Goal: Task Accomplishment & Management: Complete application form

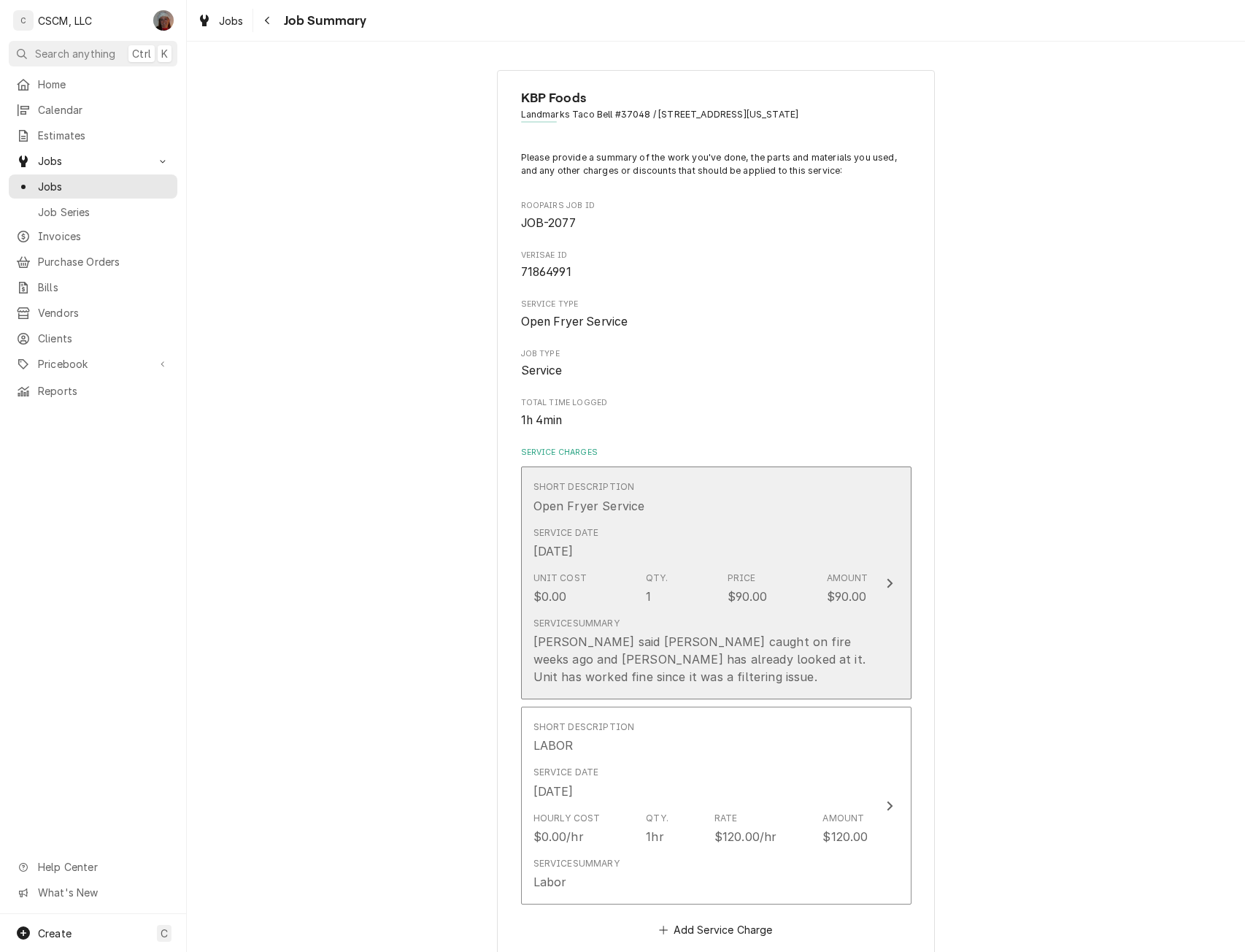
click at [868, 569] on button "Short Description Open Fryer Service Service Date Aug 27, 2025 Unit Cost $0.00 …" at bounding box center [717, 582] width 390 height 233
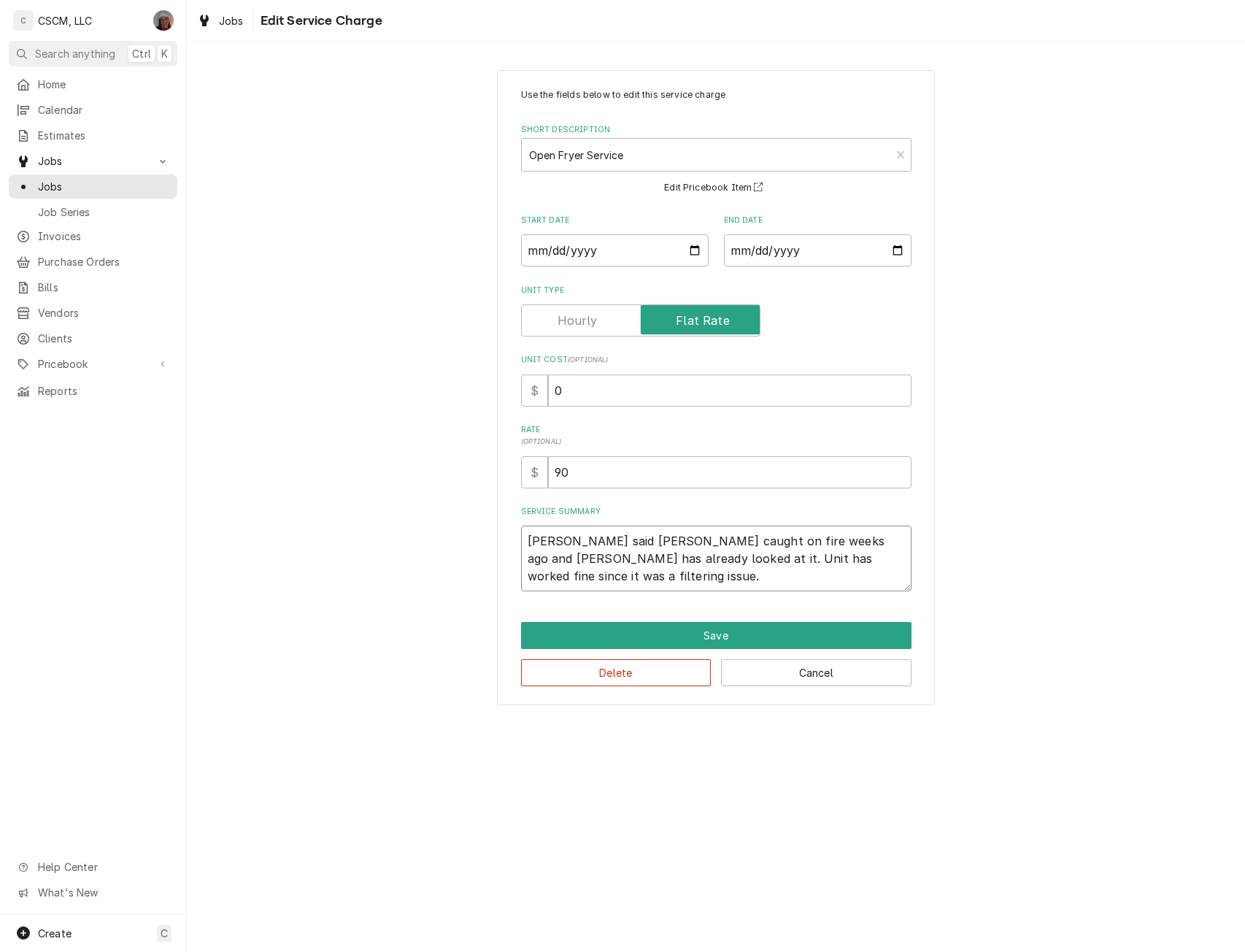
click at [527, 538] on textarea "Pam said fryer caught on fire weeks ago and Jimmy has already looked at it. Uni…" at bounding box center [717, 558] width 390 height 66
paste textarea "[PERSON_NAME] caught fire last night NTE $500 PO # 71864991"
type textarea "x"
type textarea "Fryer caught fire last night NTE $500 PO # 71864991Pam said fryer caught on fir…"
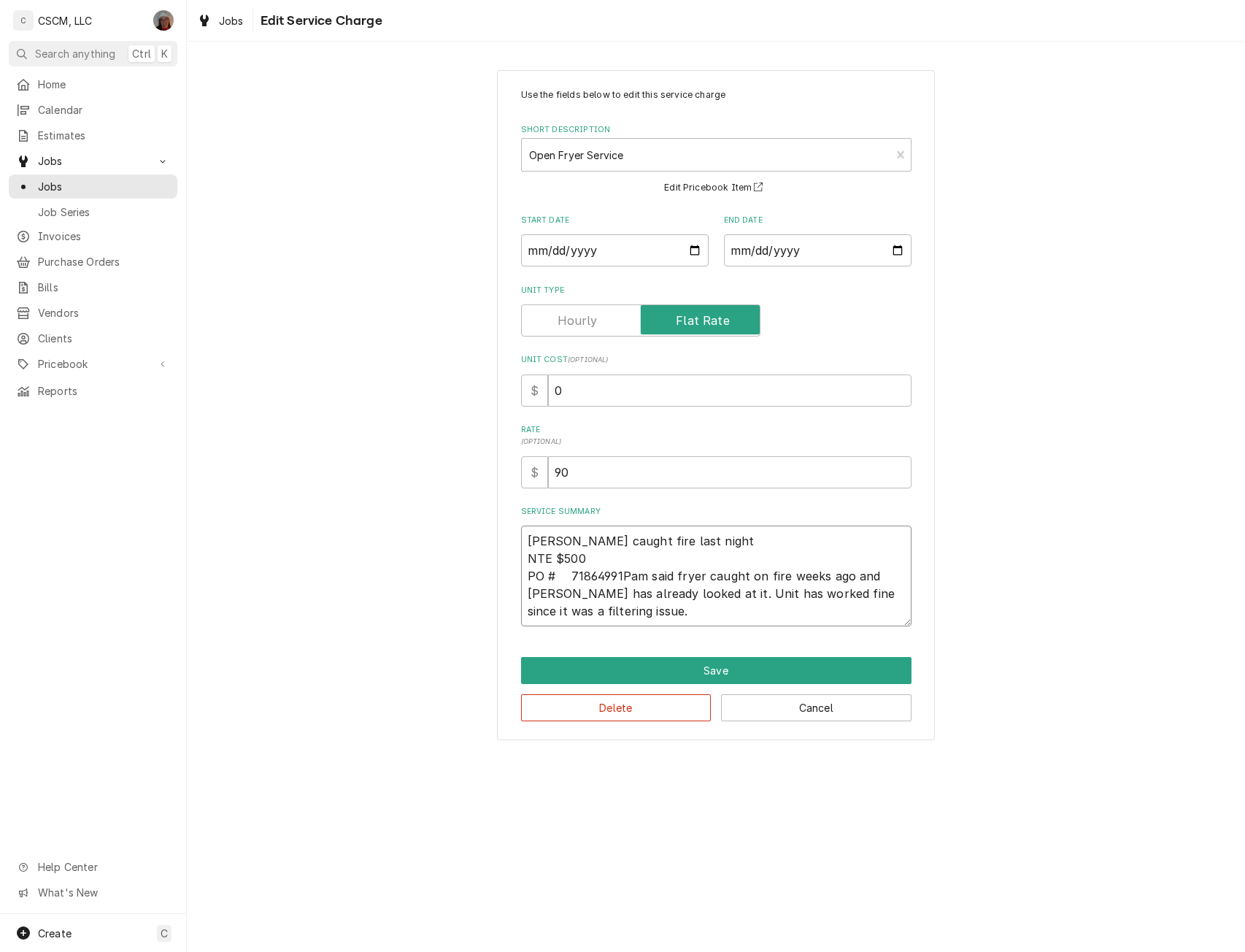
type textarea "x"
type textarea "Fryer caught fire last night NTE $500 PO # 71864991 Pam said fryer caught on fi…"
click at [550, 392] on input "0" at bounding box center [729, 390] width 364 height 33
type textarea "x"
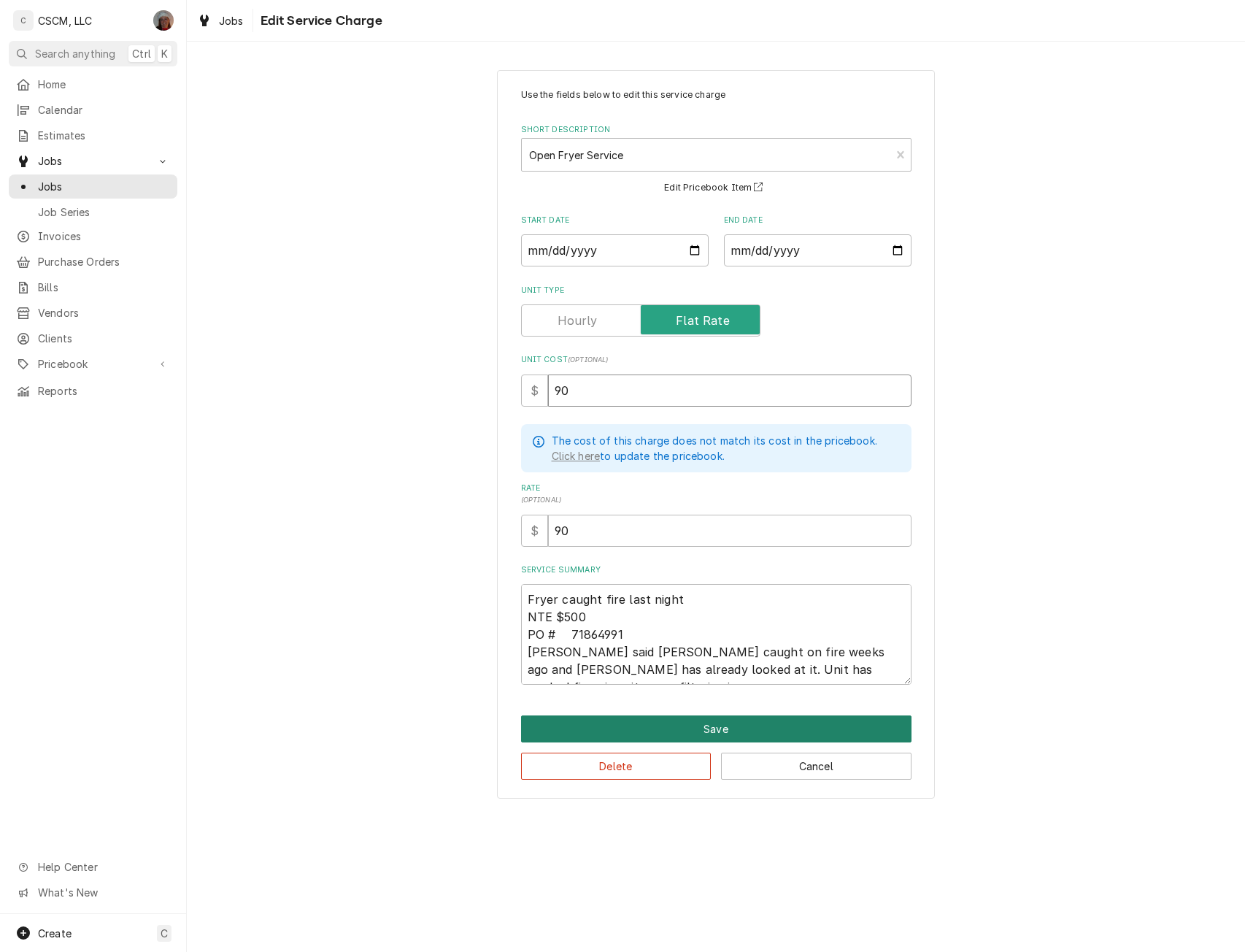
type input "90"
click at [705, 726] on button "Save" at bounding box center [717, 728] width 390 height 27
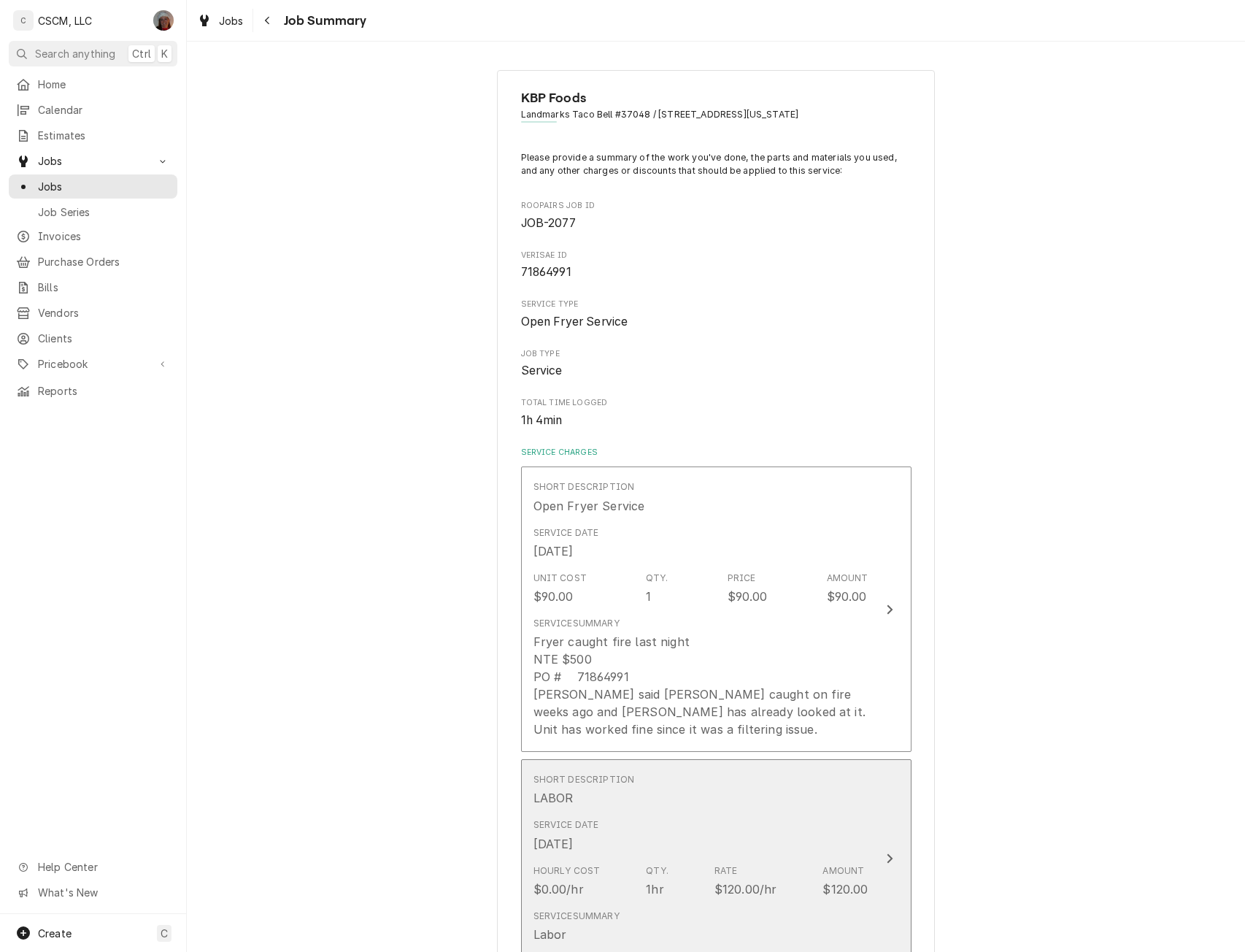
click at [859, 855] on div "Service Date Aug 27, 2025" at bounding box center [701, 835] width 335 height 45
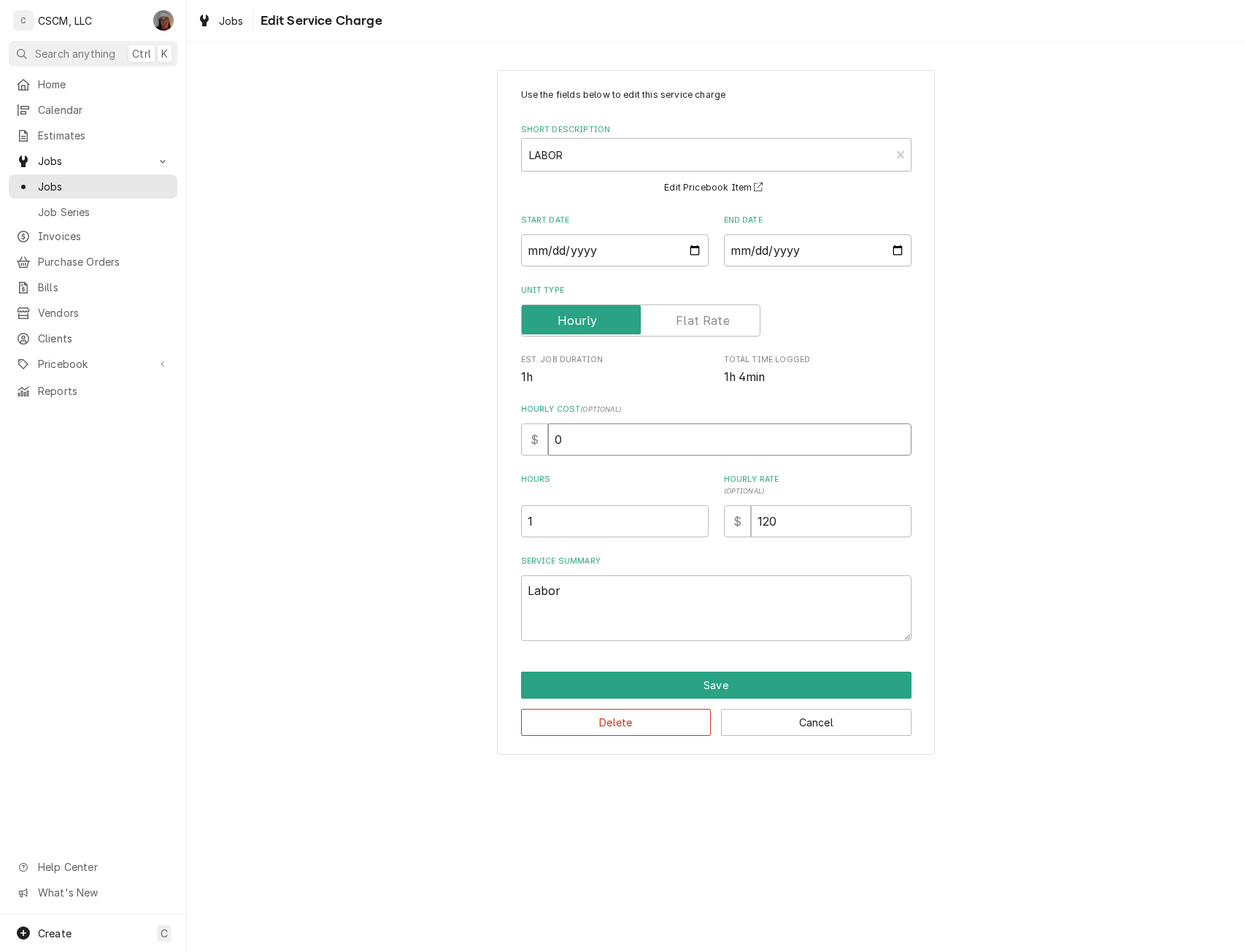
click at [555, 439] on input "0" at bounding box center [729, 439] width 364 height 33
drag, startPoint x: 556, startPoint y: 440, endPoint x: 579, endPoint y: 440, distance: 23.0
click at [579, 440] on input "0" at bounding box center [729, 439] width 364 height 33
type textarea "x"
type input "3"
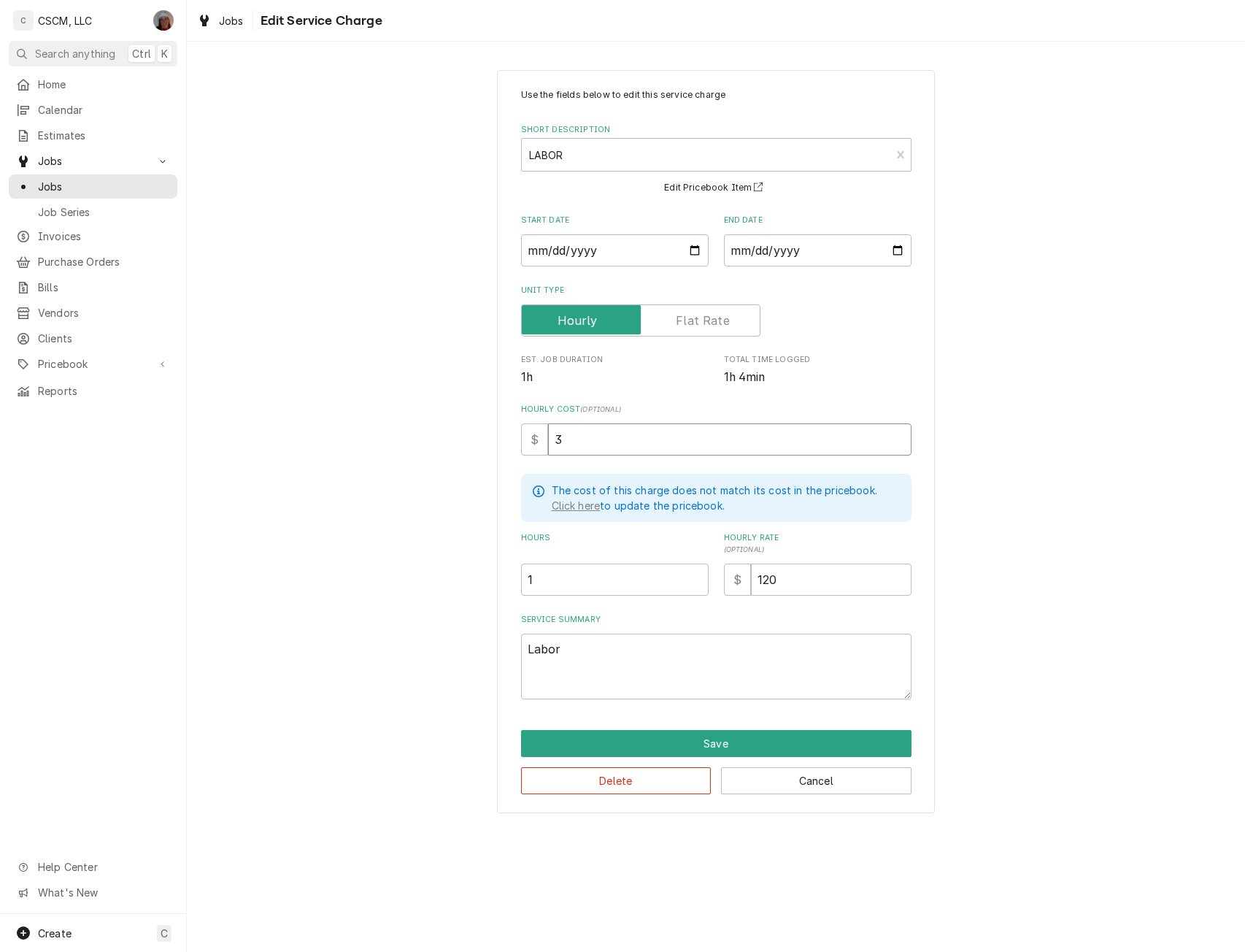
type textarea "x"
type input "32"
type textarea "x"
type input "32.5"
type textarea "x"
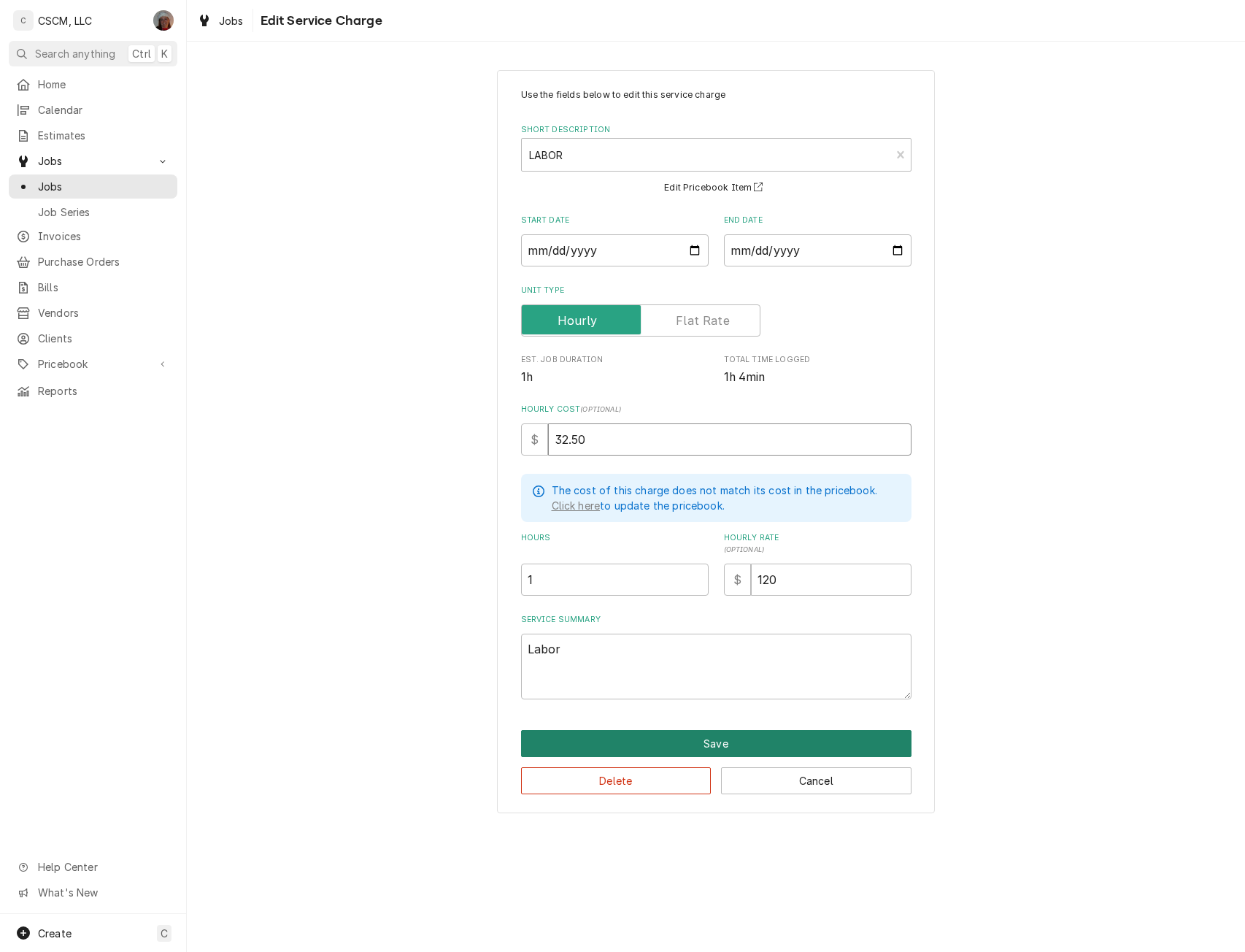
type input "32.50"
click at [716, 752] on button "Save" at bounding box center [717, 742] width 390 height 27
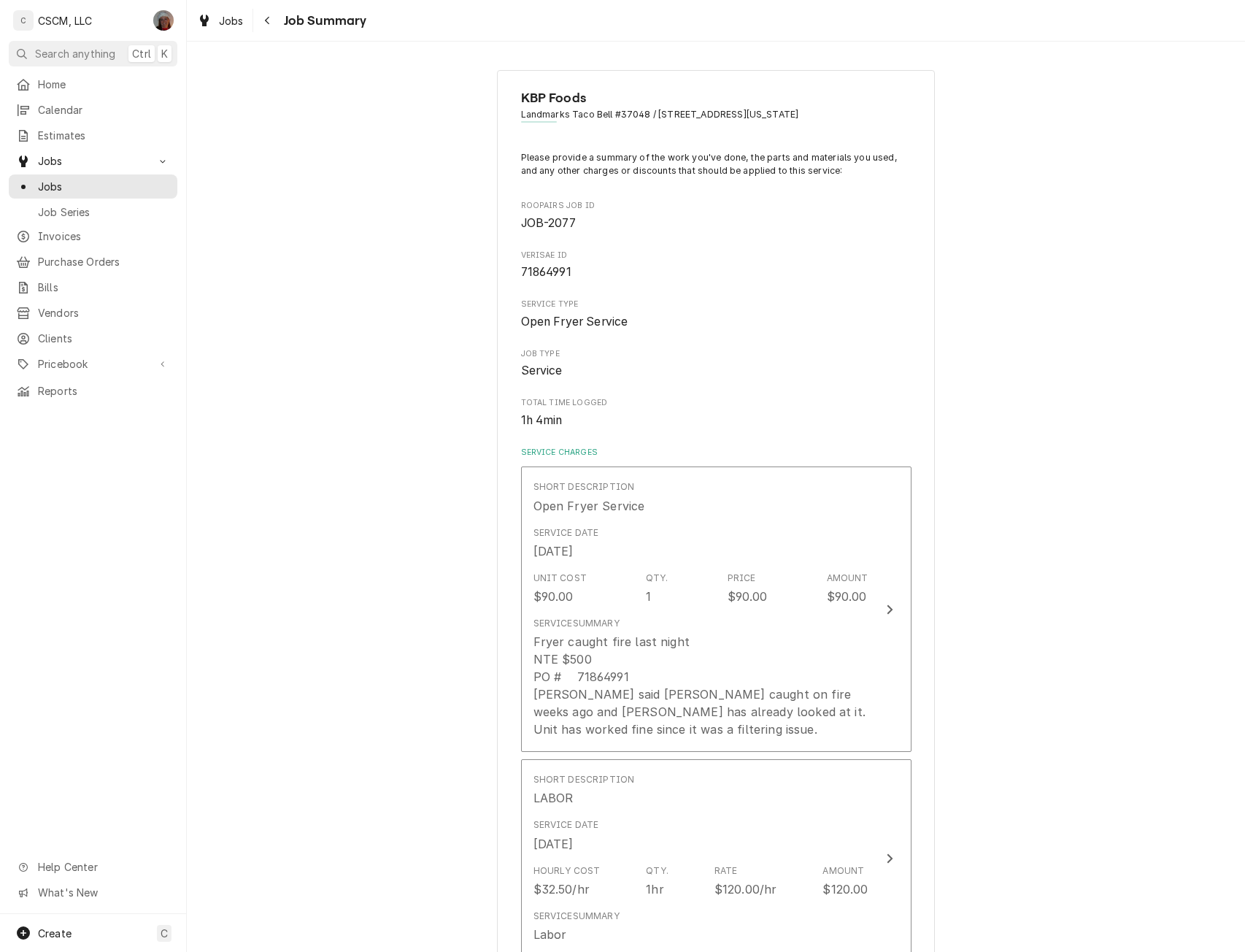
scroll to position [684, 0]
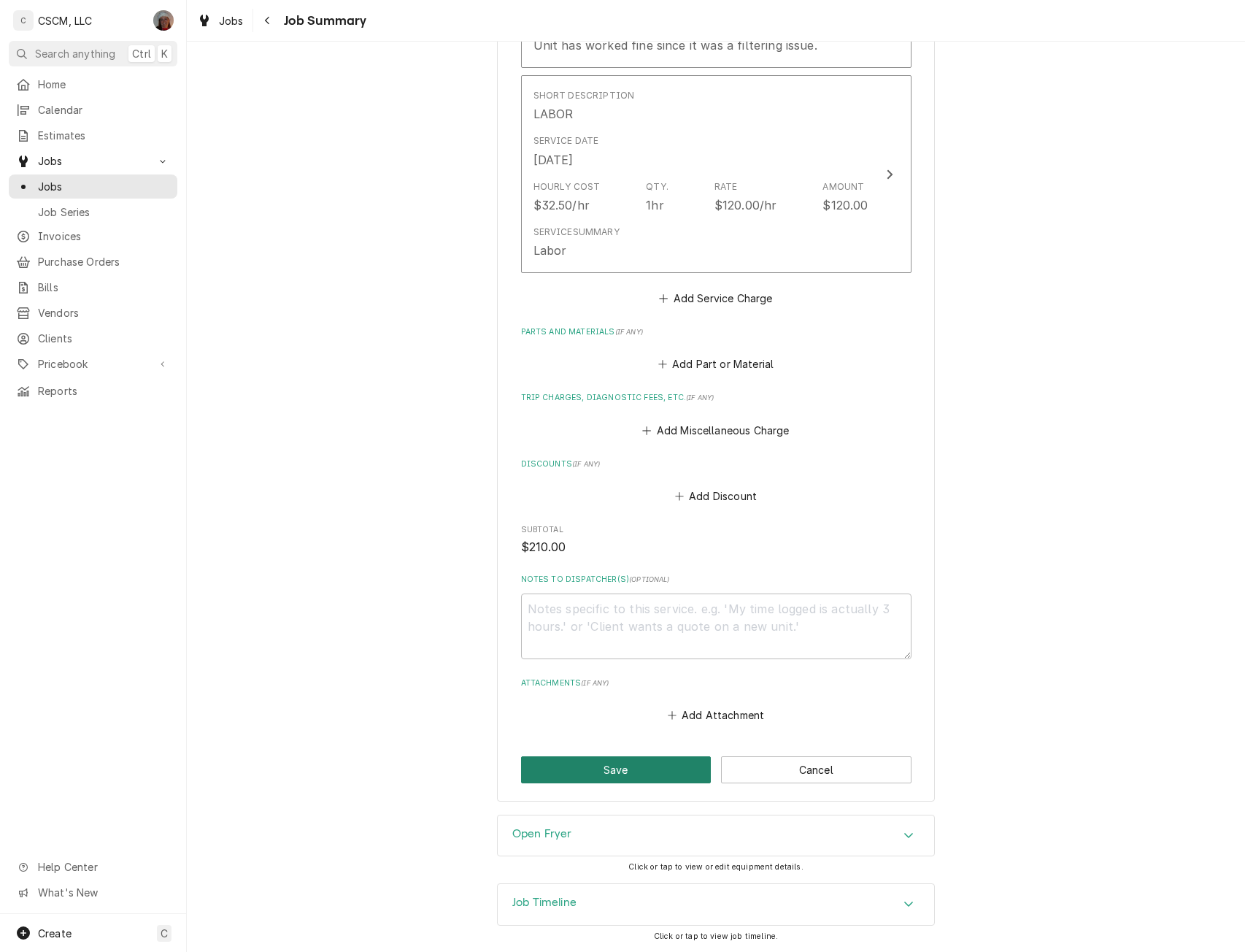
click at [605, 761] on button "Save" at bounding box center [616, 769] width 190 height 27
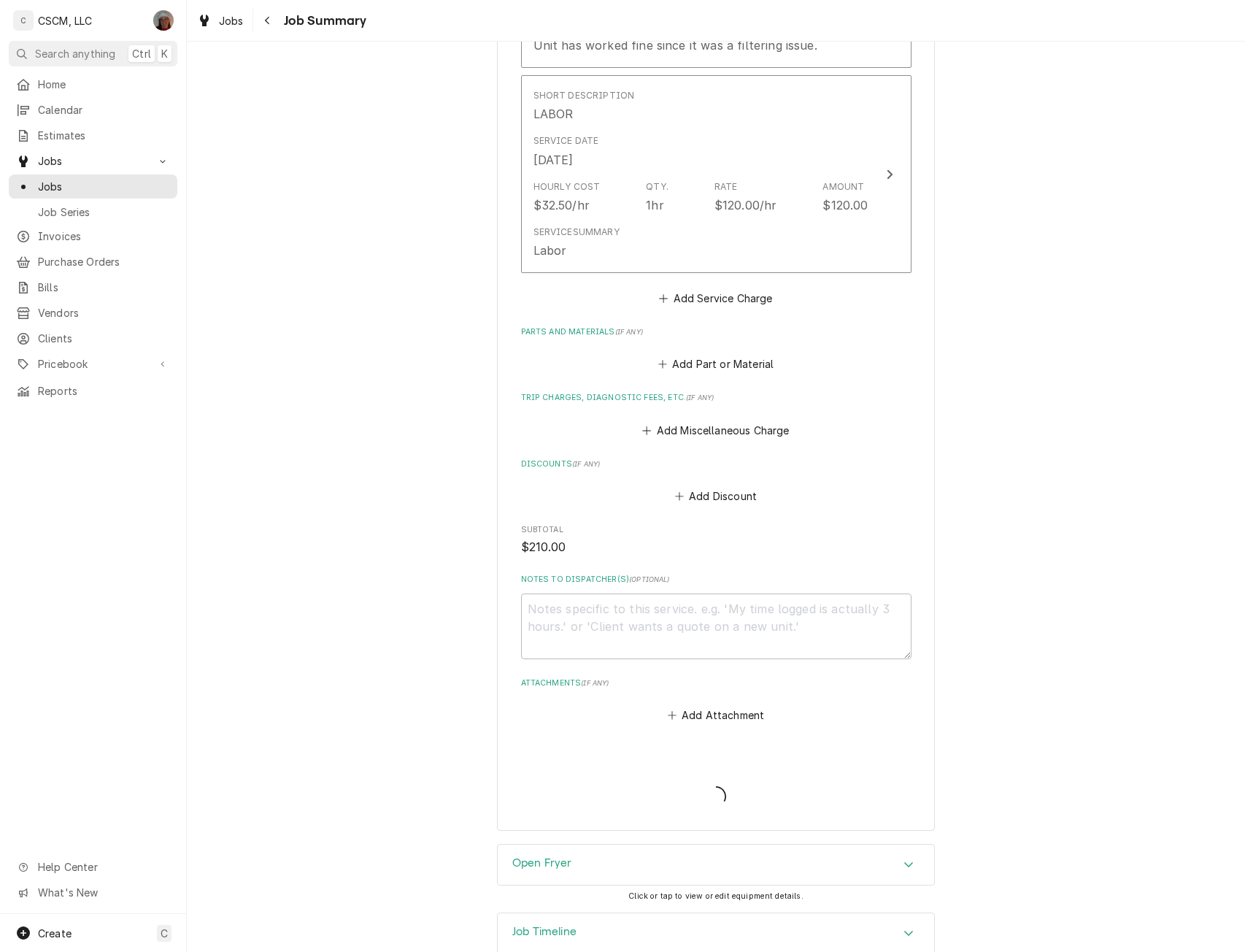
type textarea "x"
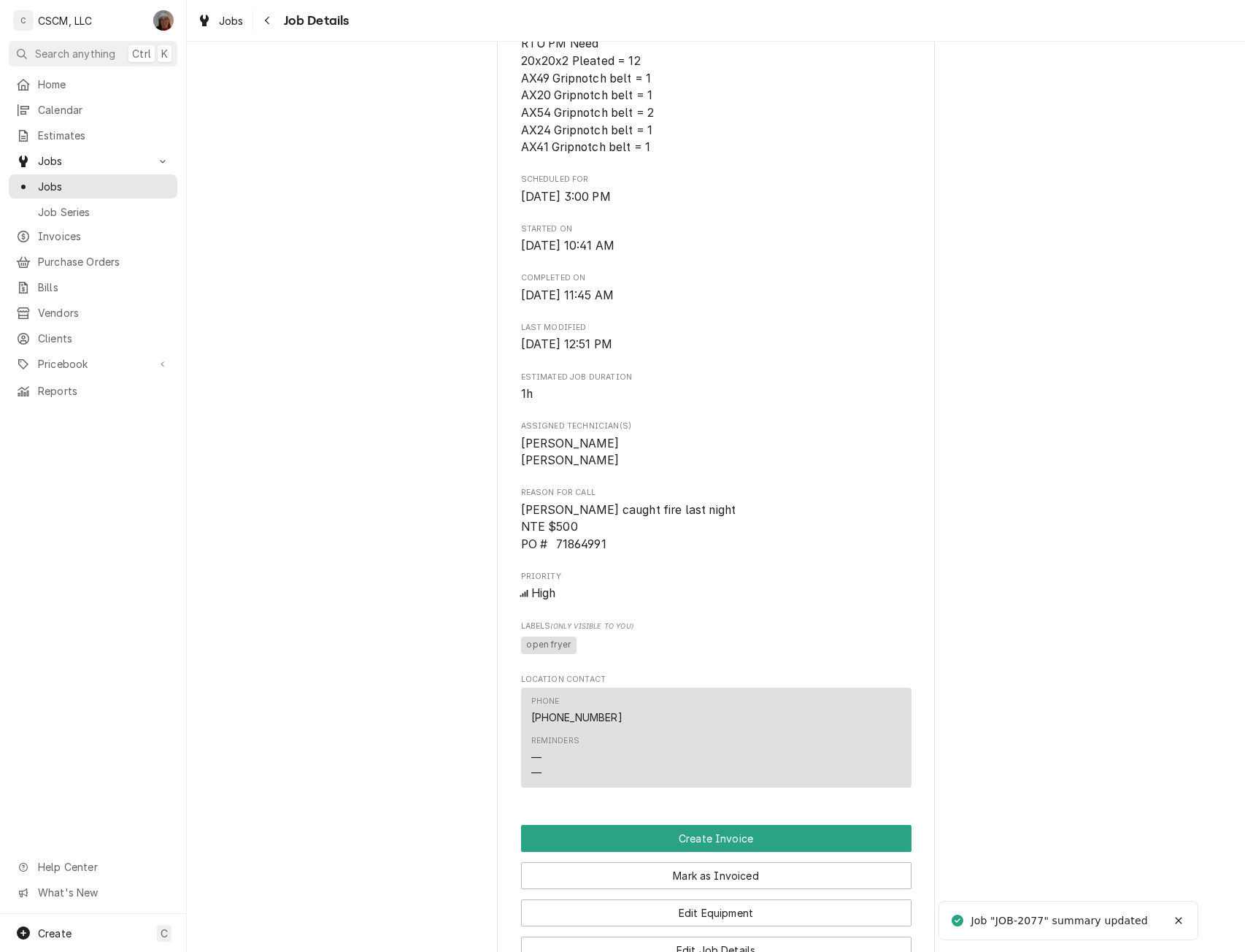
scroll to position [587, 0]
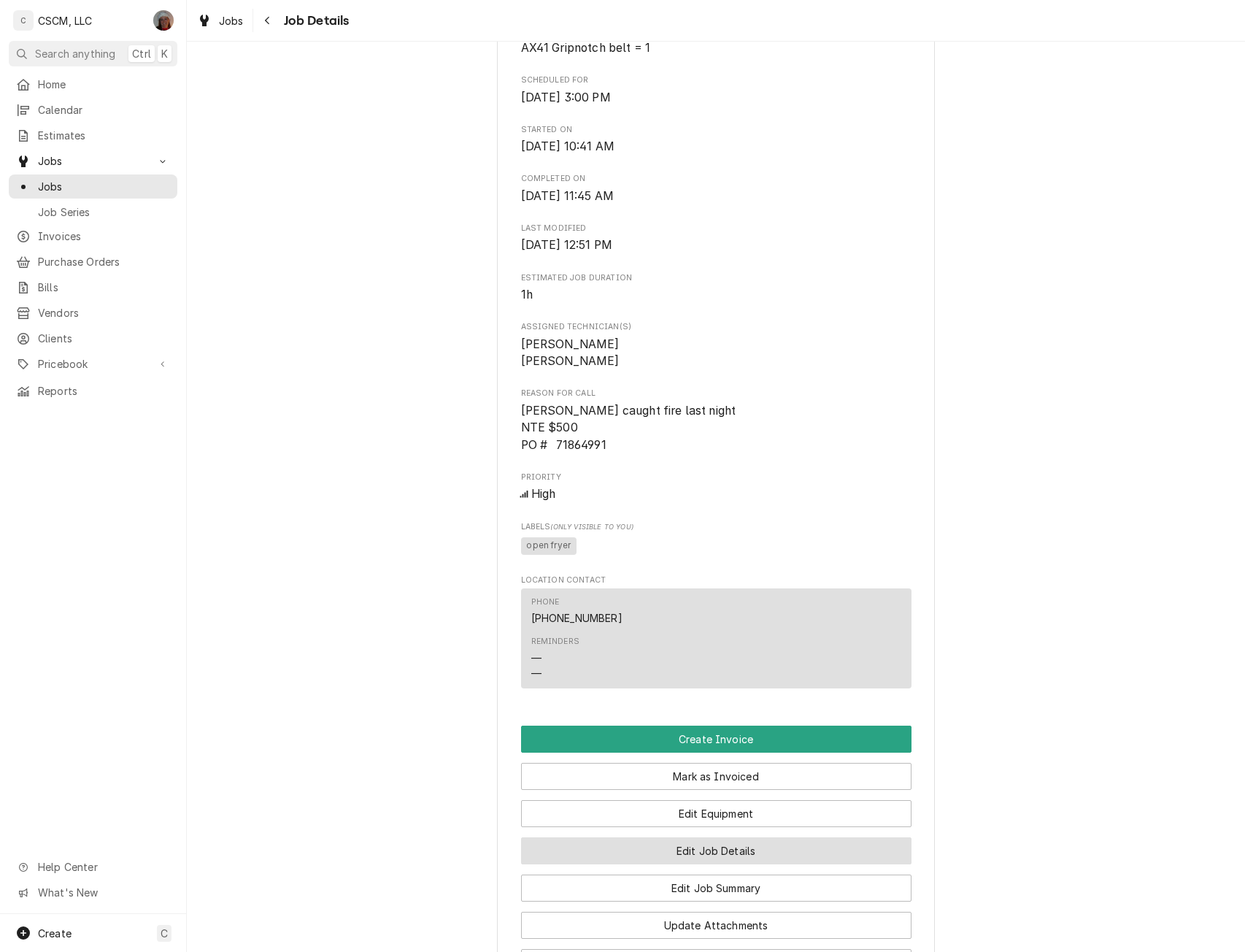
click at [764, 864] on button "Edit Job Details" at bounding box center [717, 850] width 390 height 27
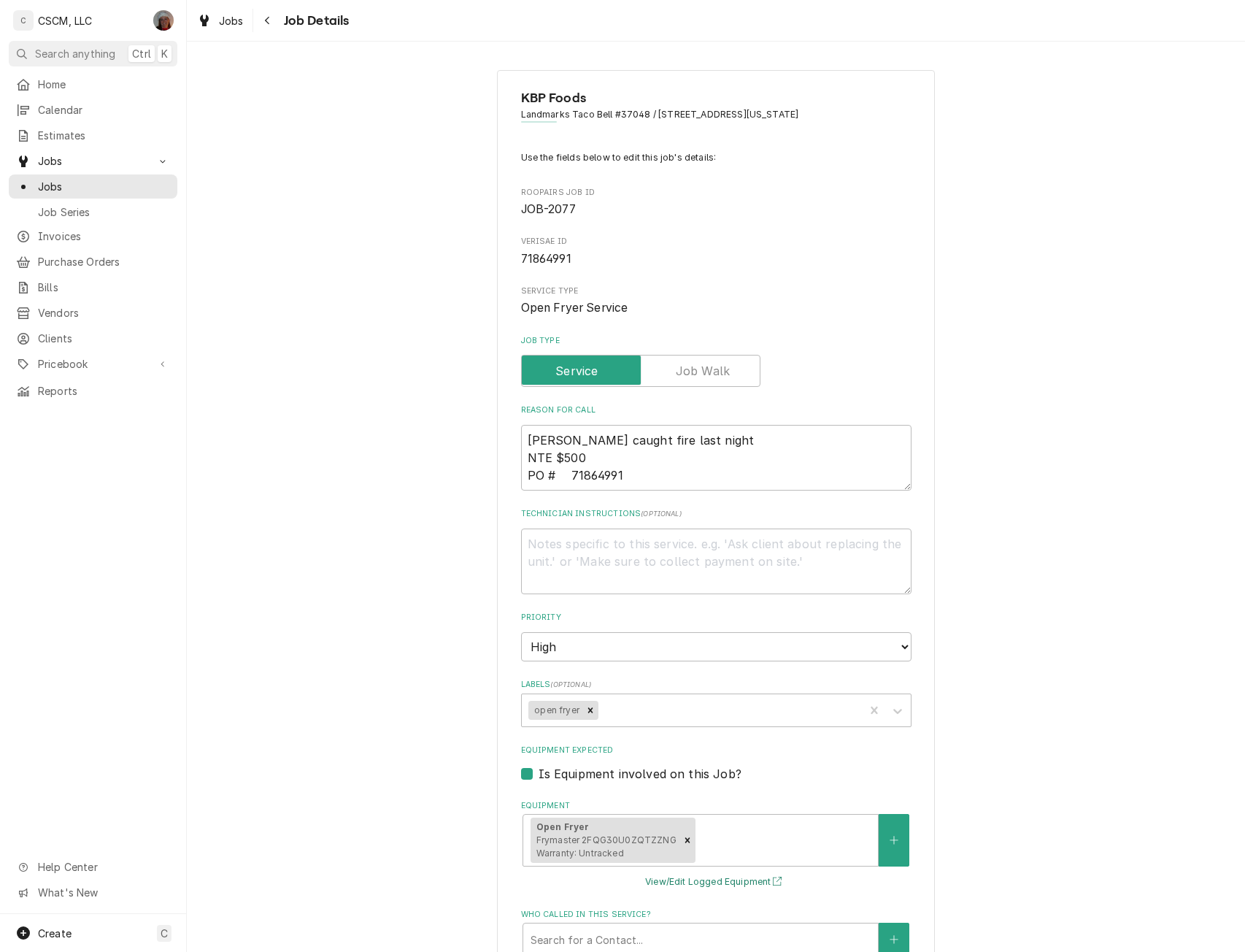
type textarea "x"
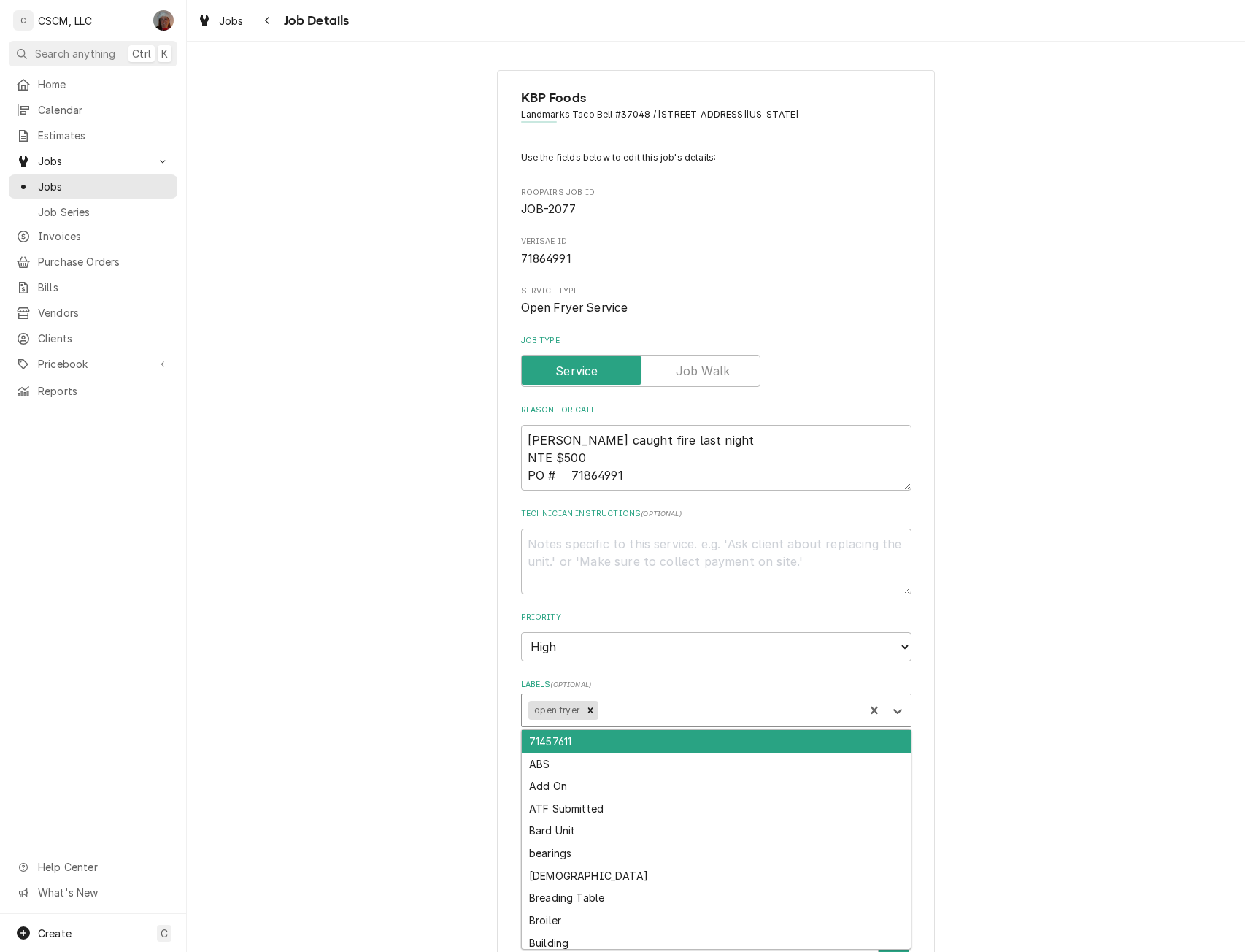
click at [651, 703] on div "Labels" at bounding box center [729, 710] width 256 height 27
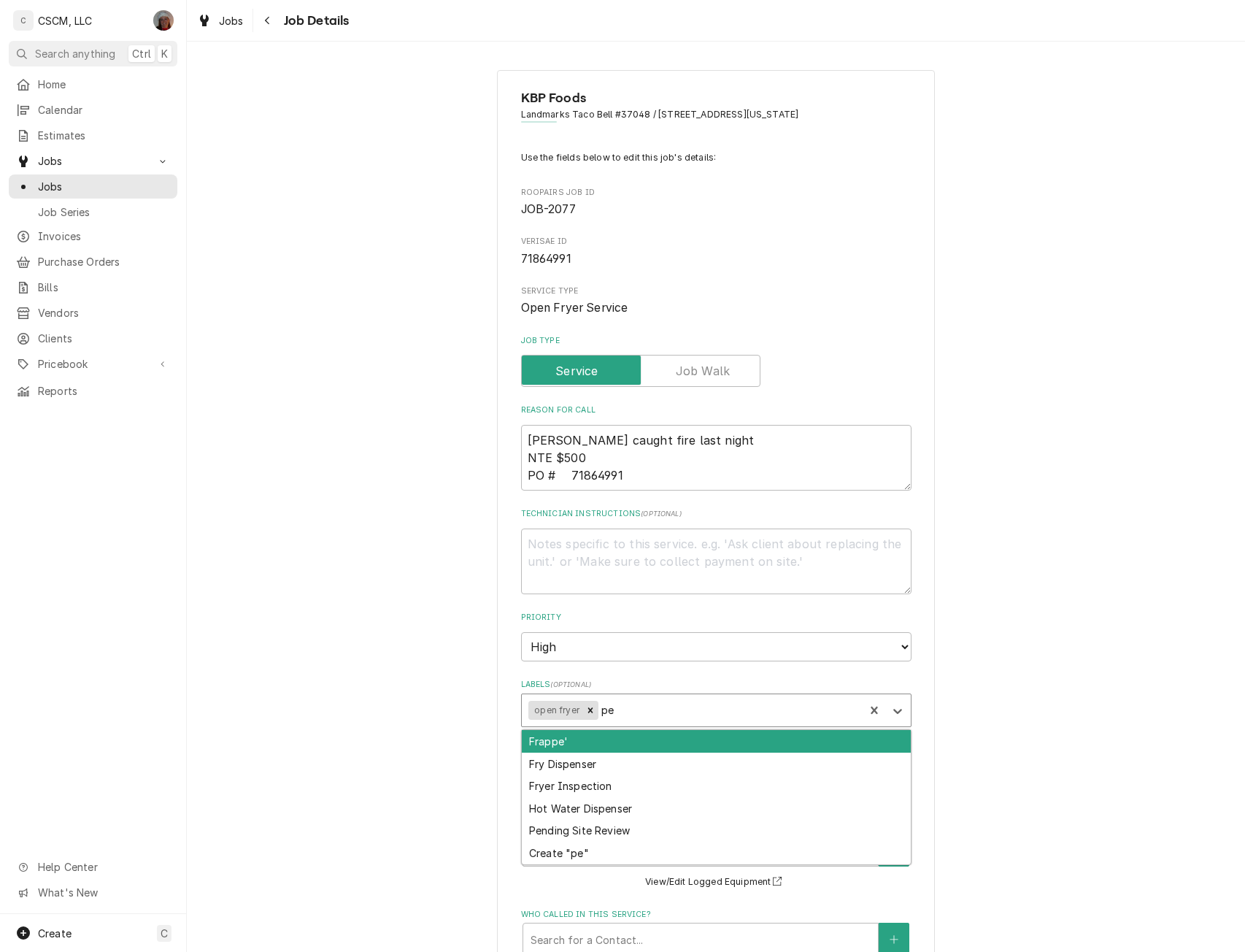
type input "pen"
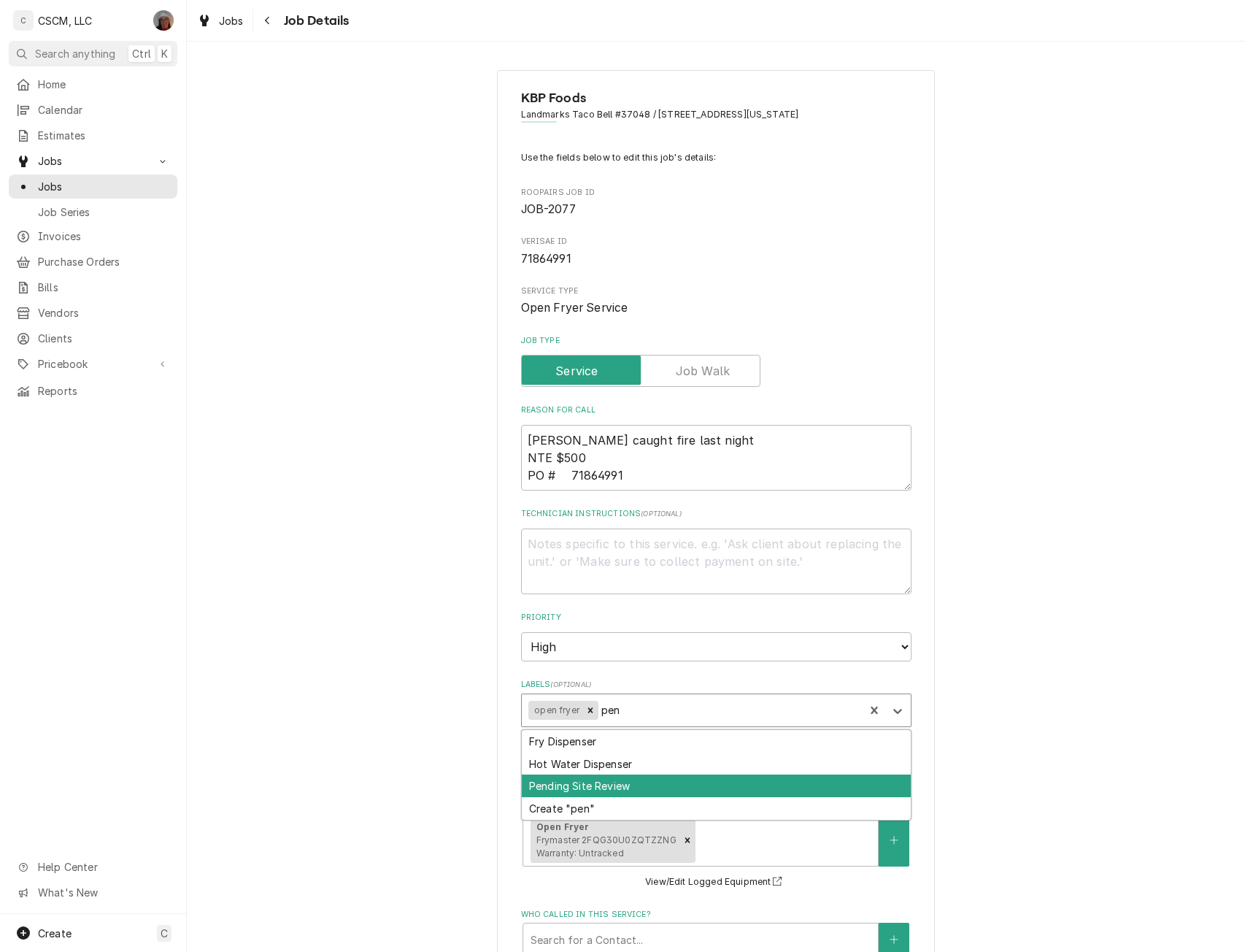
click at [584, 791] on div "Pending Site Review" at bounding box center [716, 785] width 389 height 23
type textarea "x"
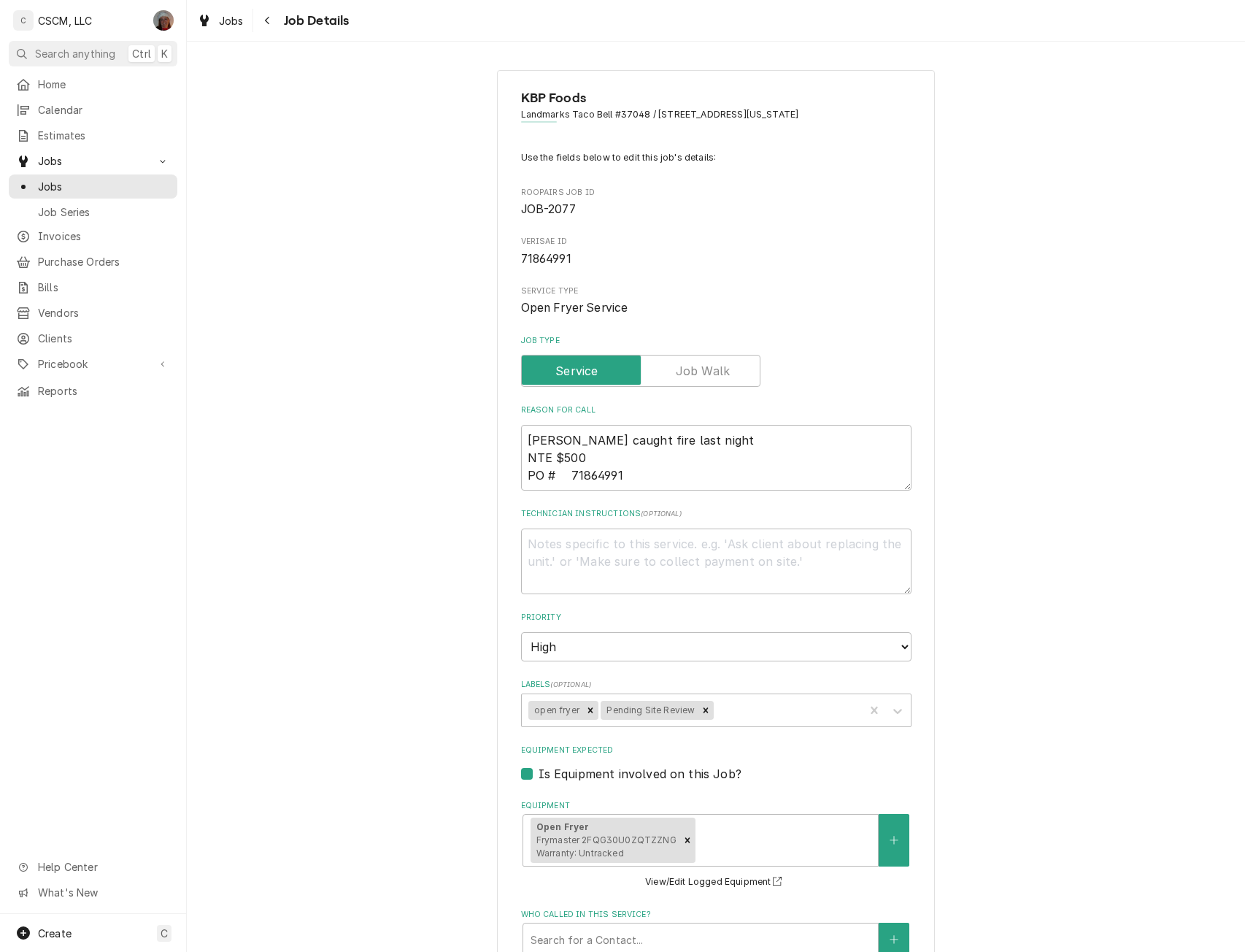
click at [1232, 879] on div "KBP Foods Landmarks Taco Bell #37048 / 620 E. Landmarks Blvd, Alton, Illinois 6…" at bounding box center [717, 719] width 1059 height 1326
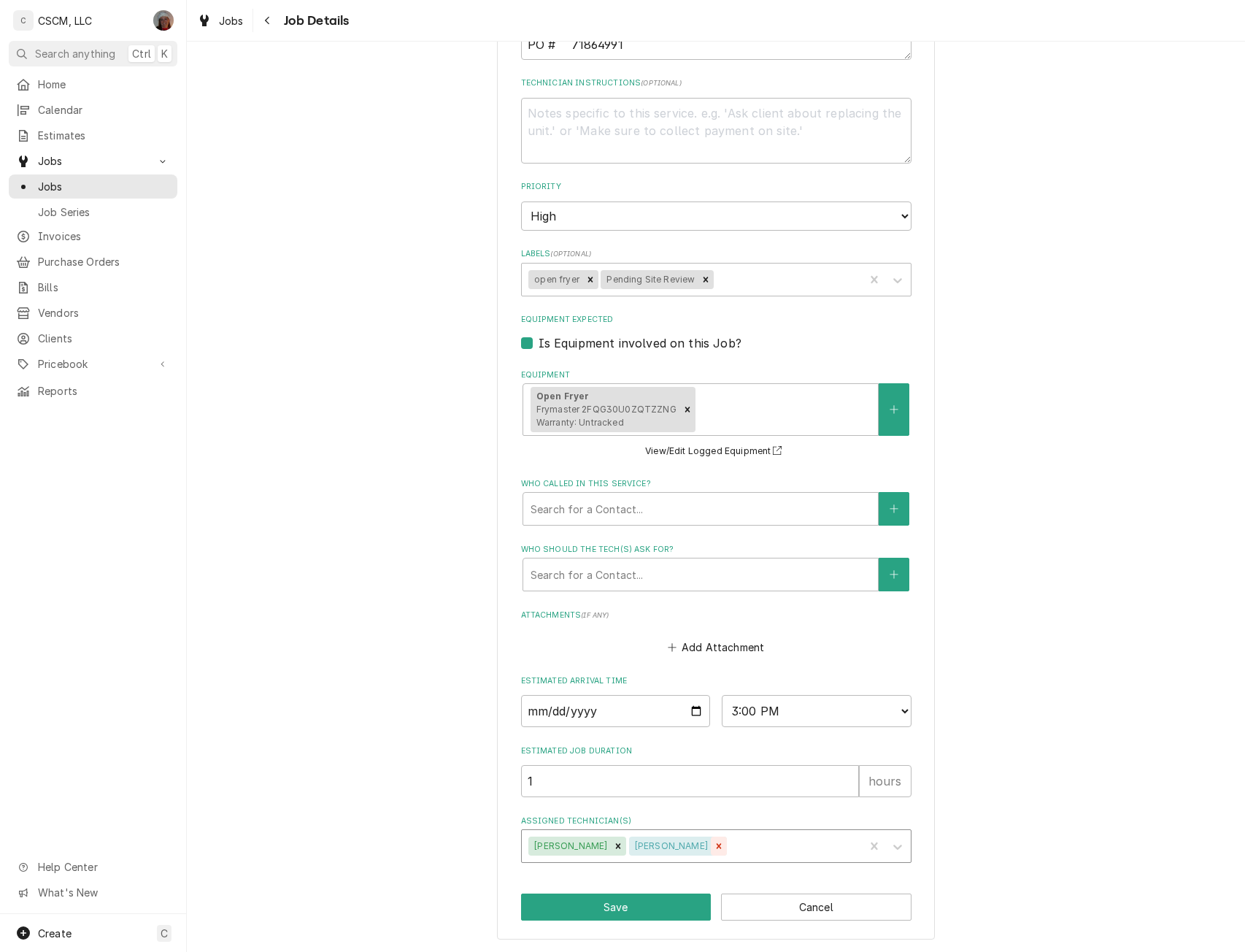
click at [714, 842] on icon "Remove Zackary Bain" at bounding box center [719, 846] width 10 height 10
click at [634, 912] on button "Save" at bounding box center [616, 906] width 190 height 27
type textarea "x"
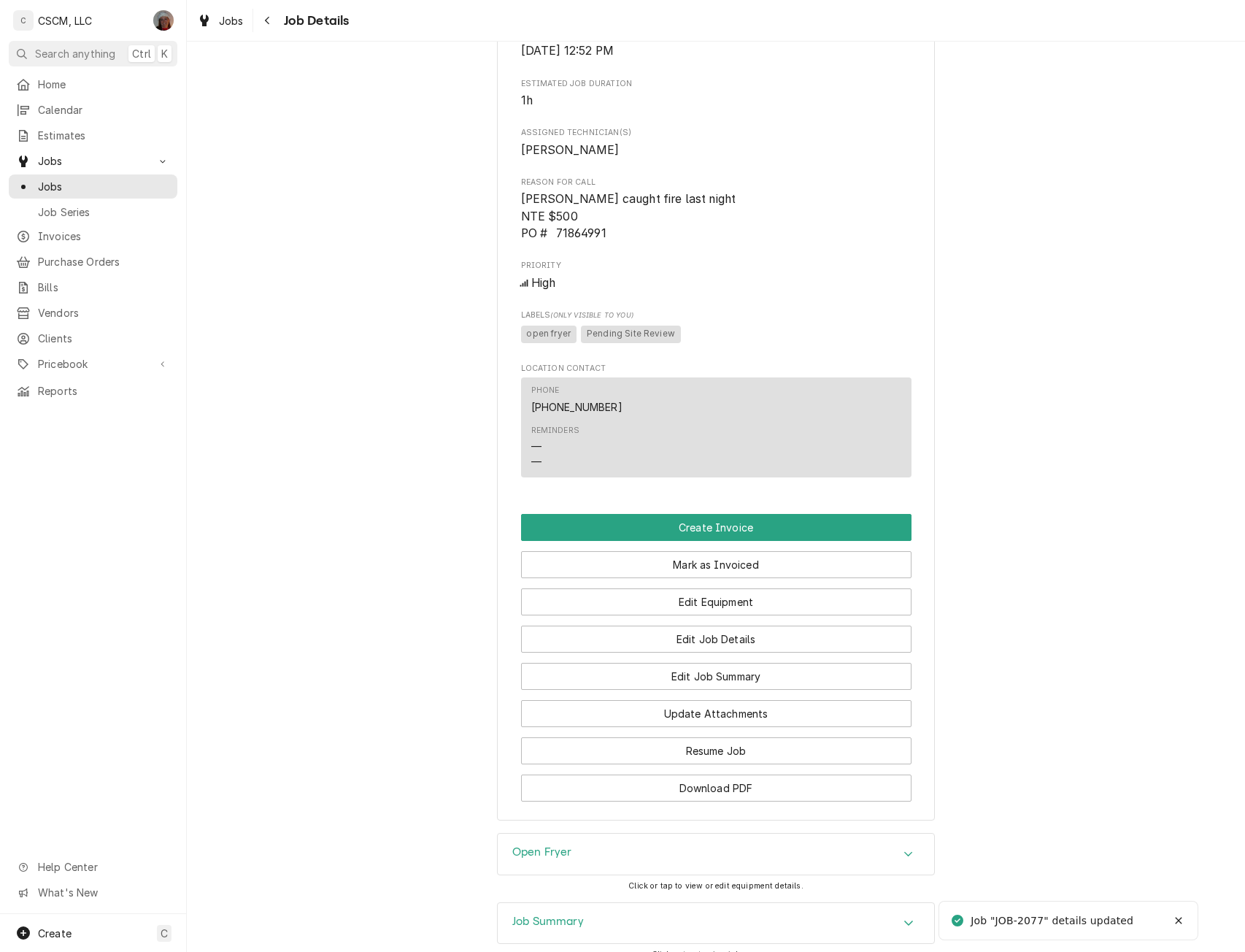
scroll to position [956, 0]
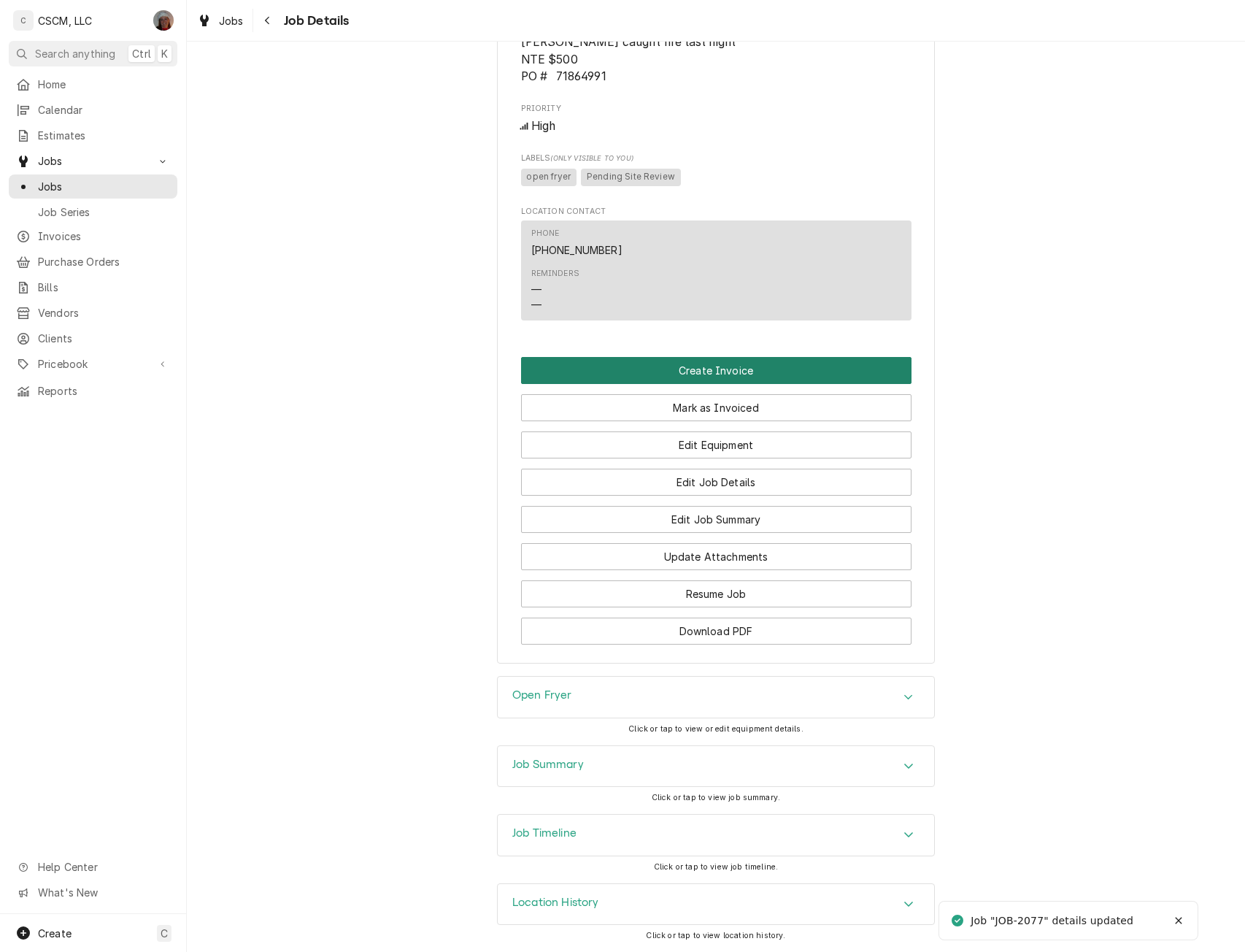
click at [741, 370] on button "Create Invoice" at bounding box center [717, 370] width 390 height 27
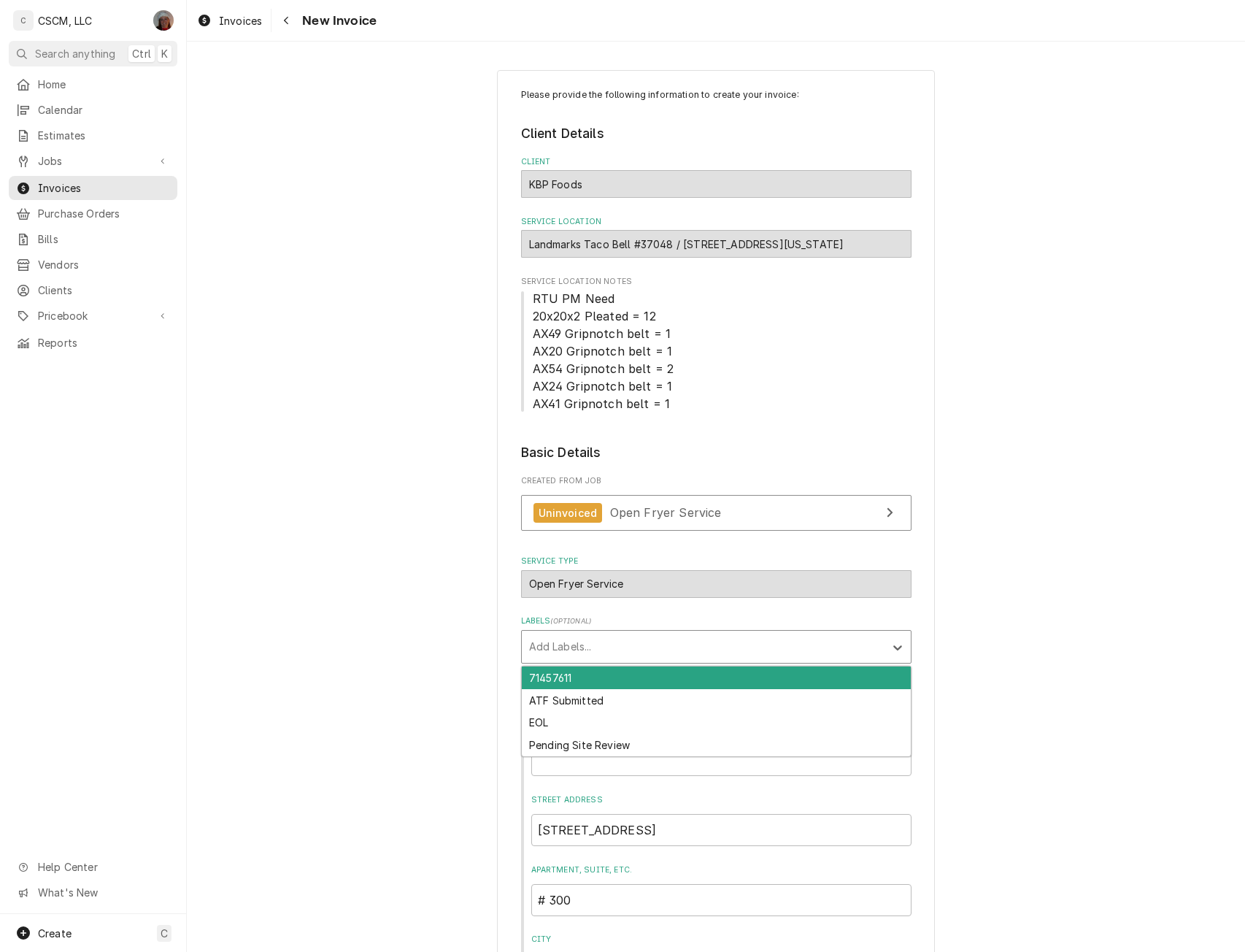
click at [607, 650] on div "Labels" at bounding box center [703, 646] width 348 height 27
type input "pend"
click at [600, 666] on div "Pending Site Review" at bounding box center [716, 677] width 389 height 23
type textarea "x"
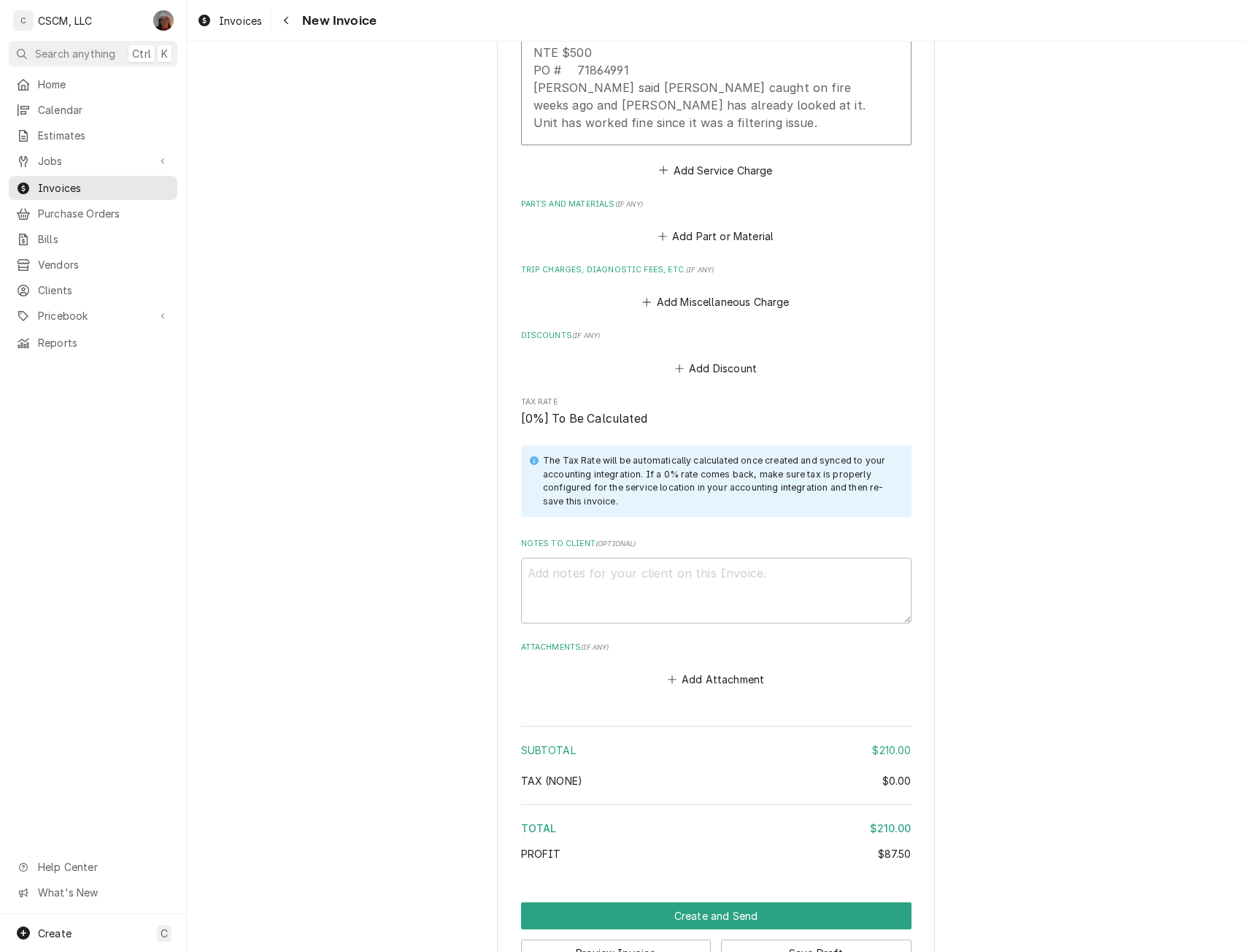
scroll to position [1885, 0]
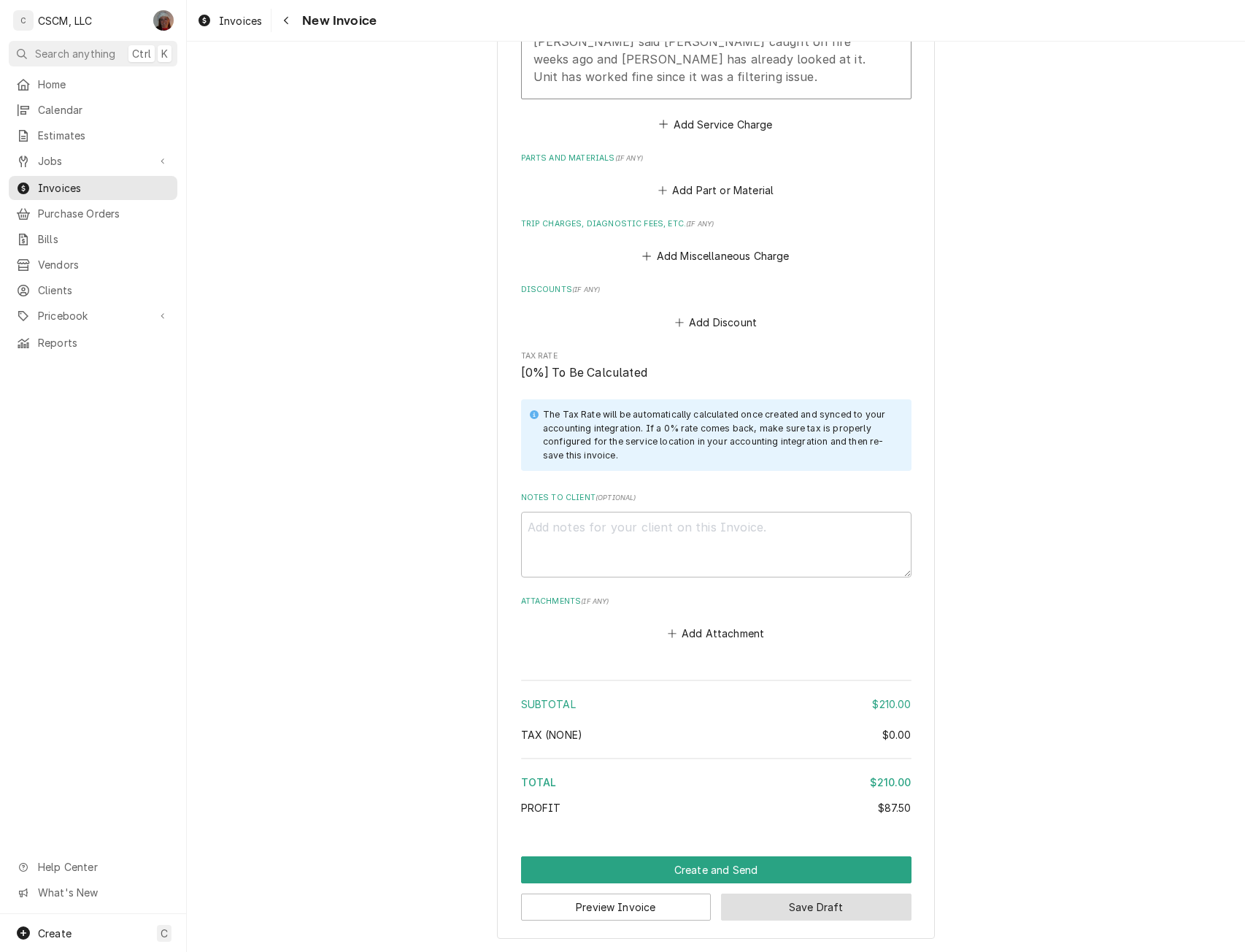
click at [796, 904] on button "Save Draft" at bounding box center [816, 906] width 190 height 27
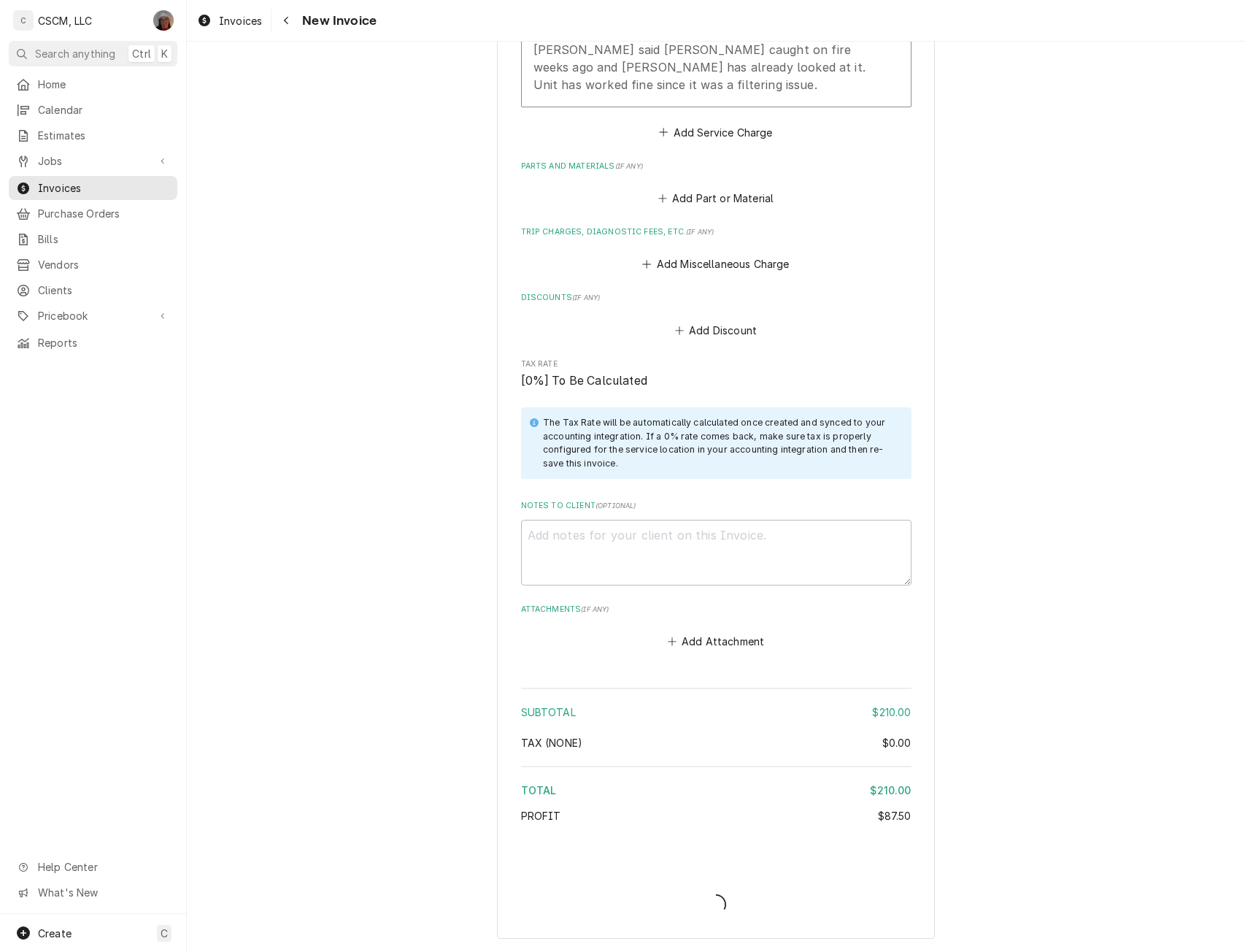
type textarea "x"
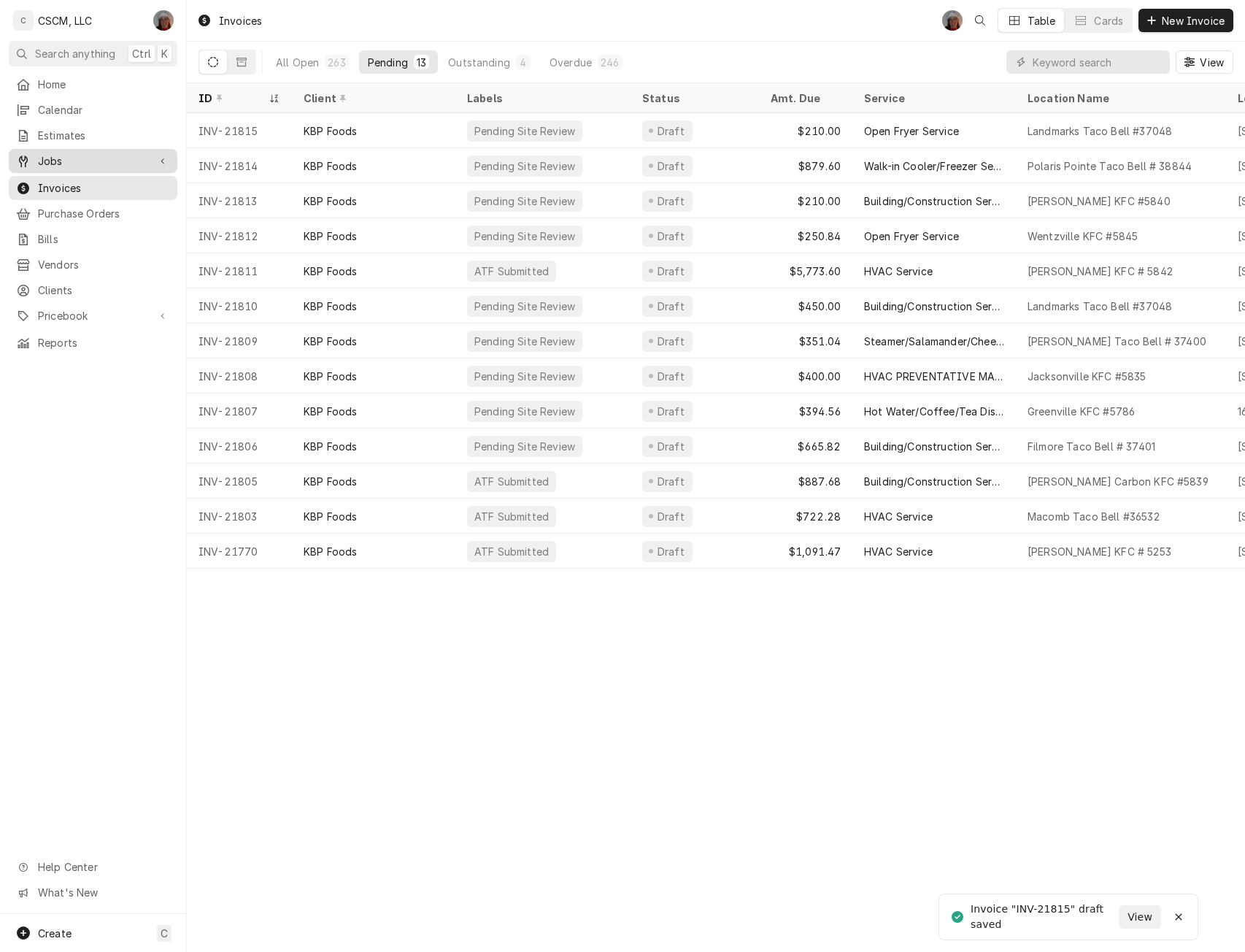
click at [84, 153] on span "Jobs" at bounding box center [94, 161] width 110 height 16
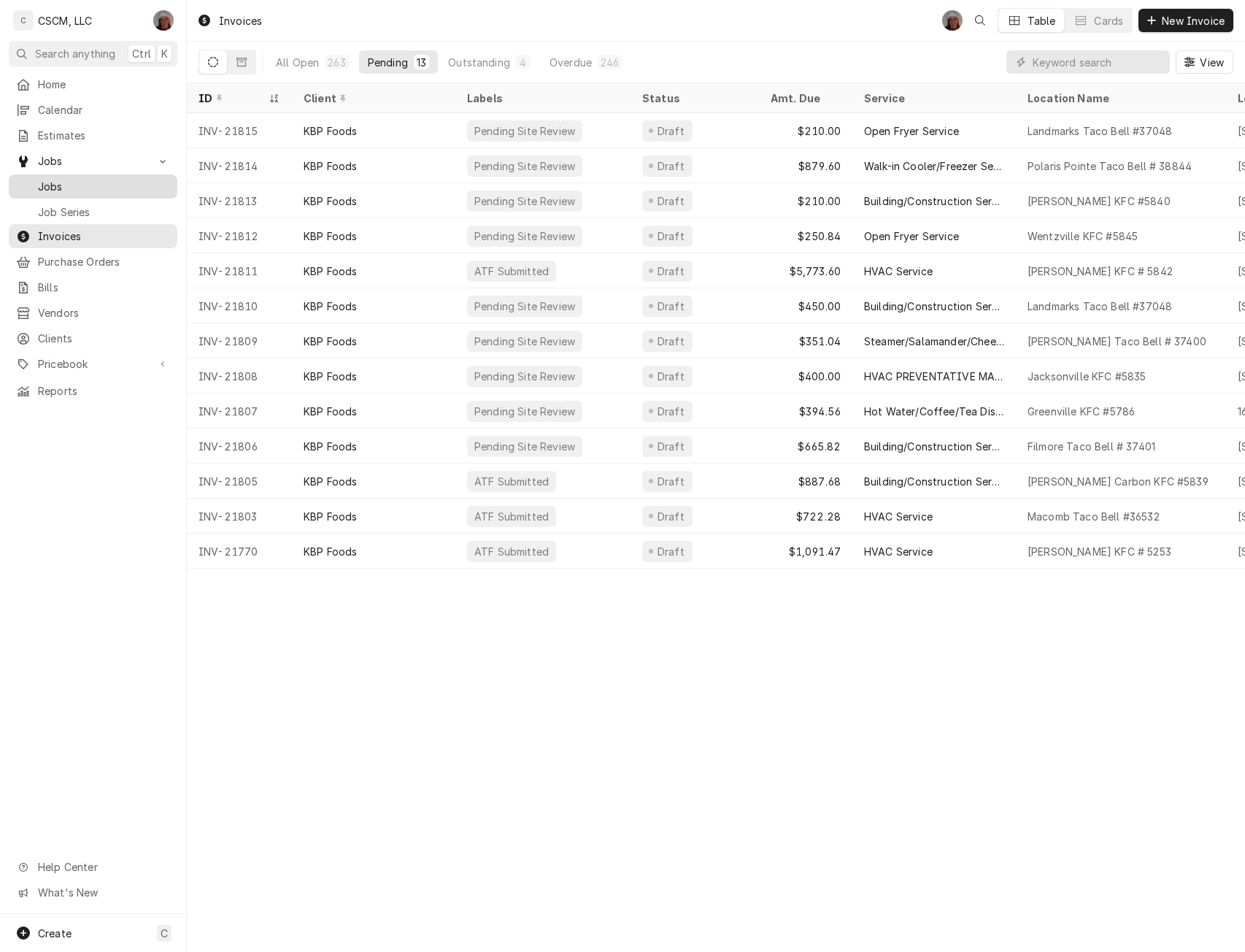
click at [73, 178] on span "Jobs" at bounding box center [104, 186] width 132 height 16
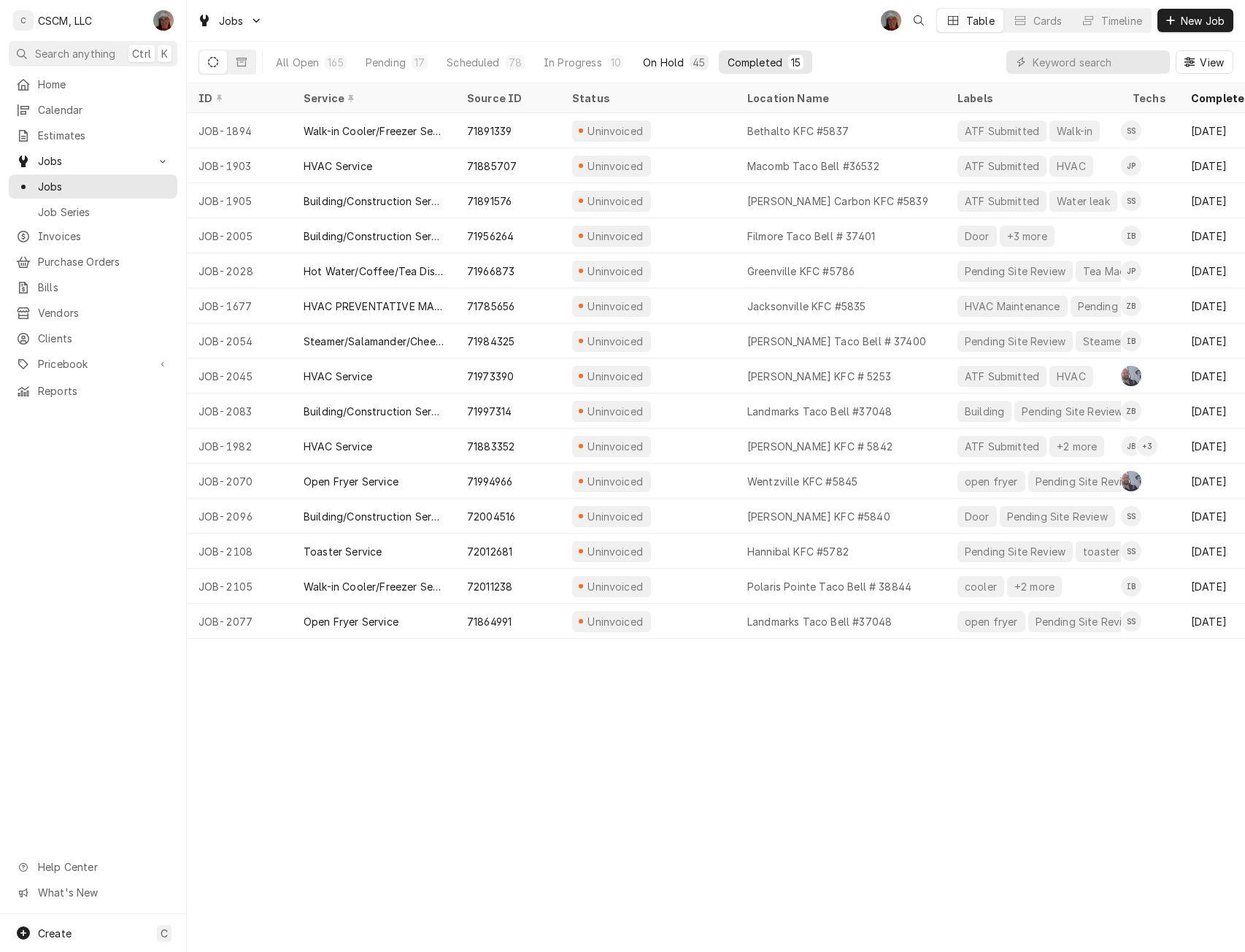
click at [670, 57] on div "On Hold" at bounding box center [662, 63] width 40 height 16
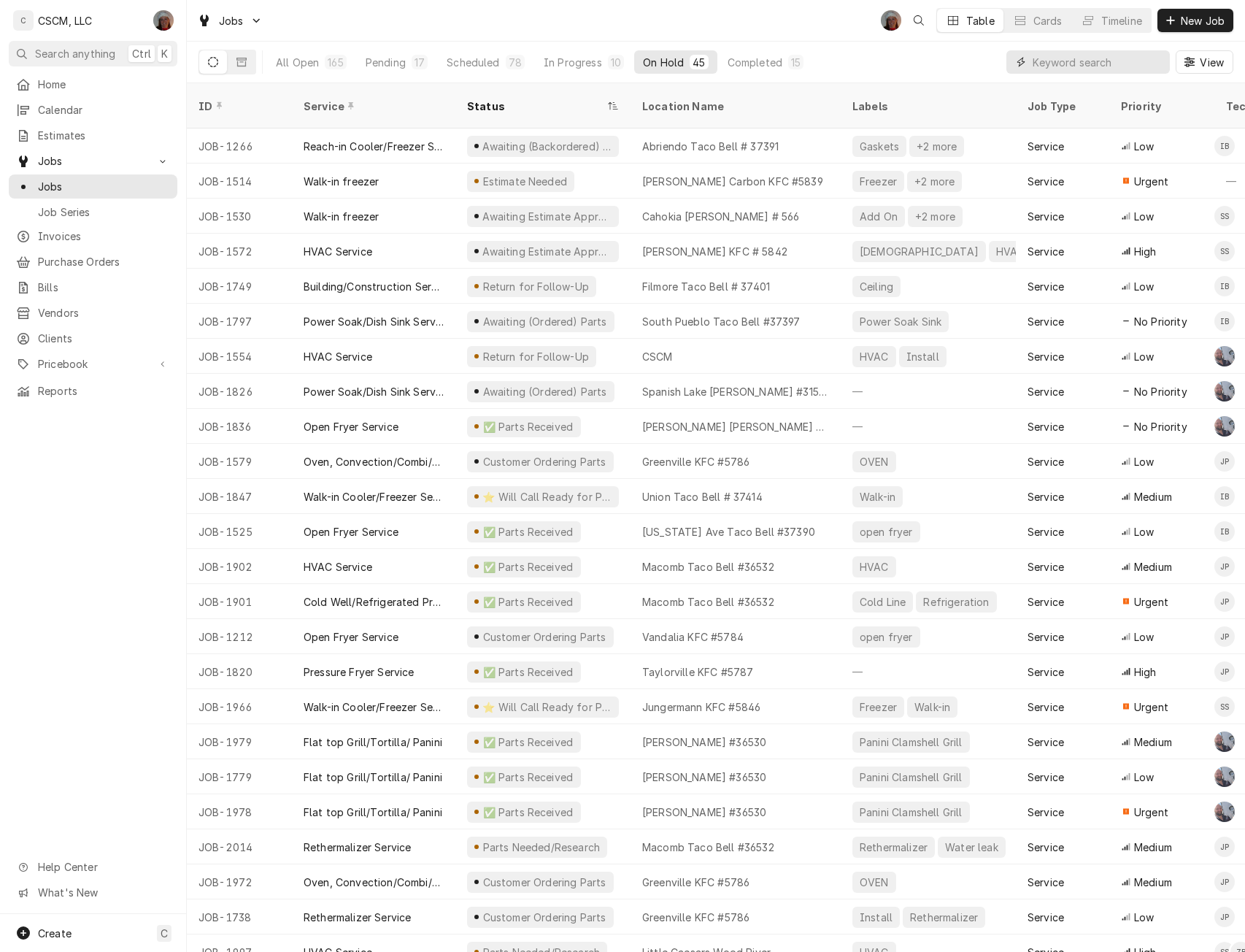
click at [1074, 58] on input "Dynamic Content Wrapper" at bounding box center [1098, 62] width 130 height 24
type input "t"
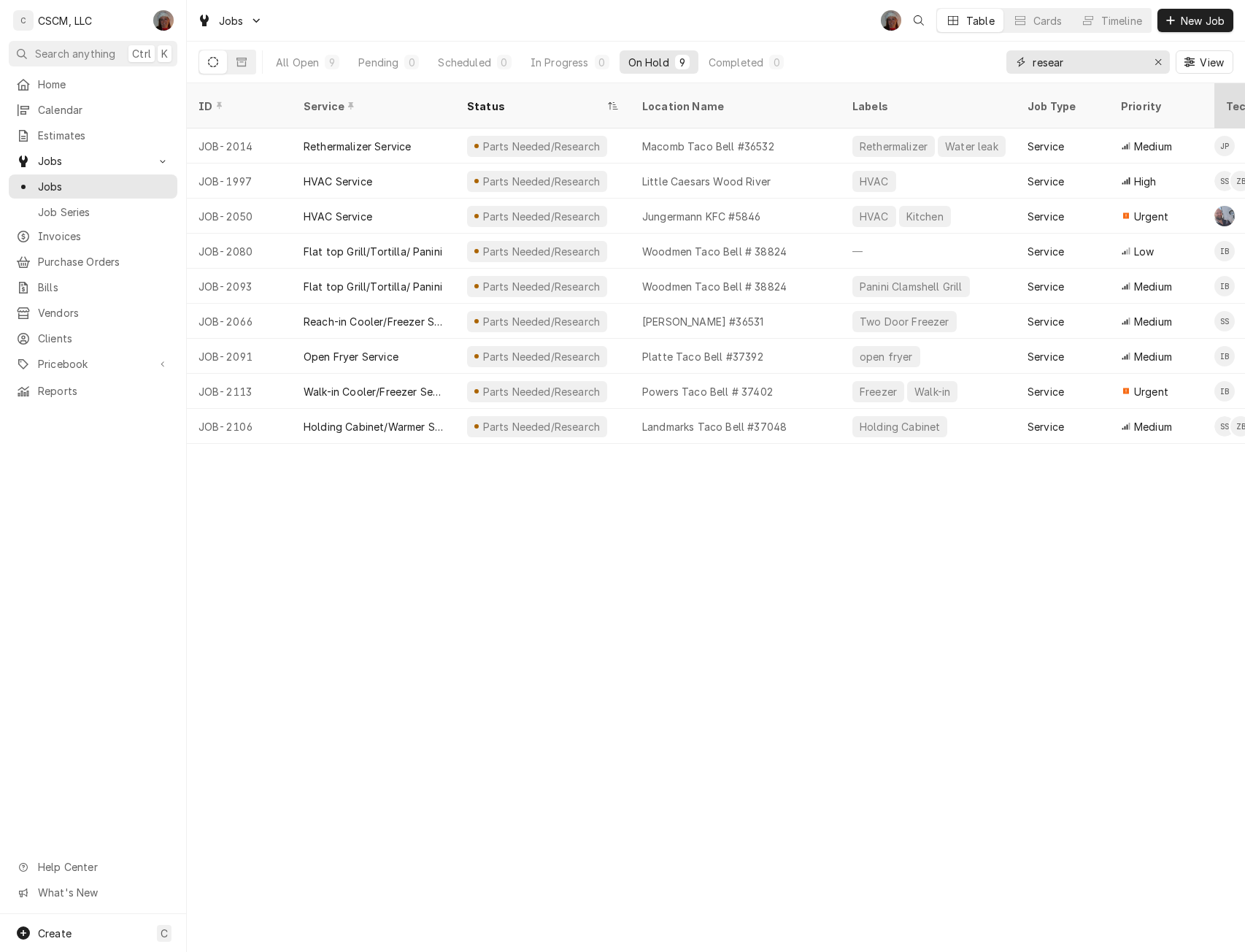
type input "resear"
click at [1183, 18] on span "New Job" at bounding box center [1203, 21] width 49 height 16
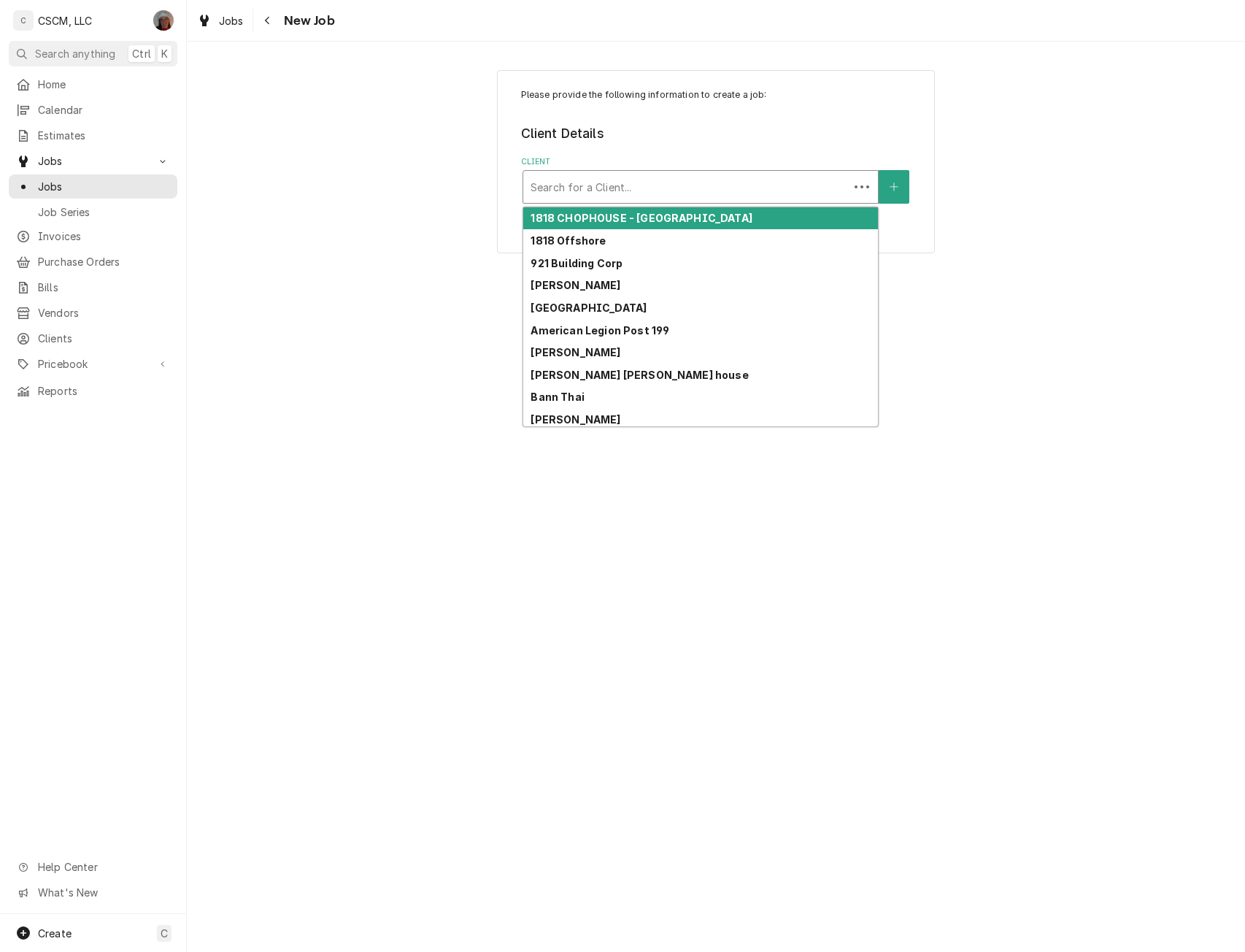
click at [589, 187] on div "Client" at bounding box center [685, 186] width 311 height 27
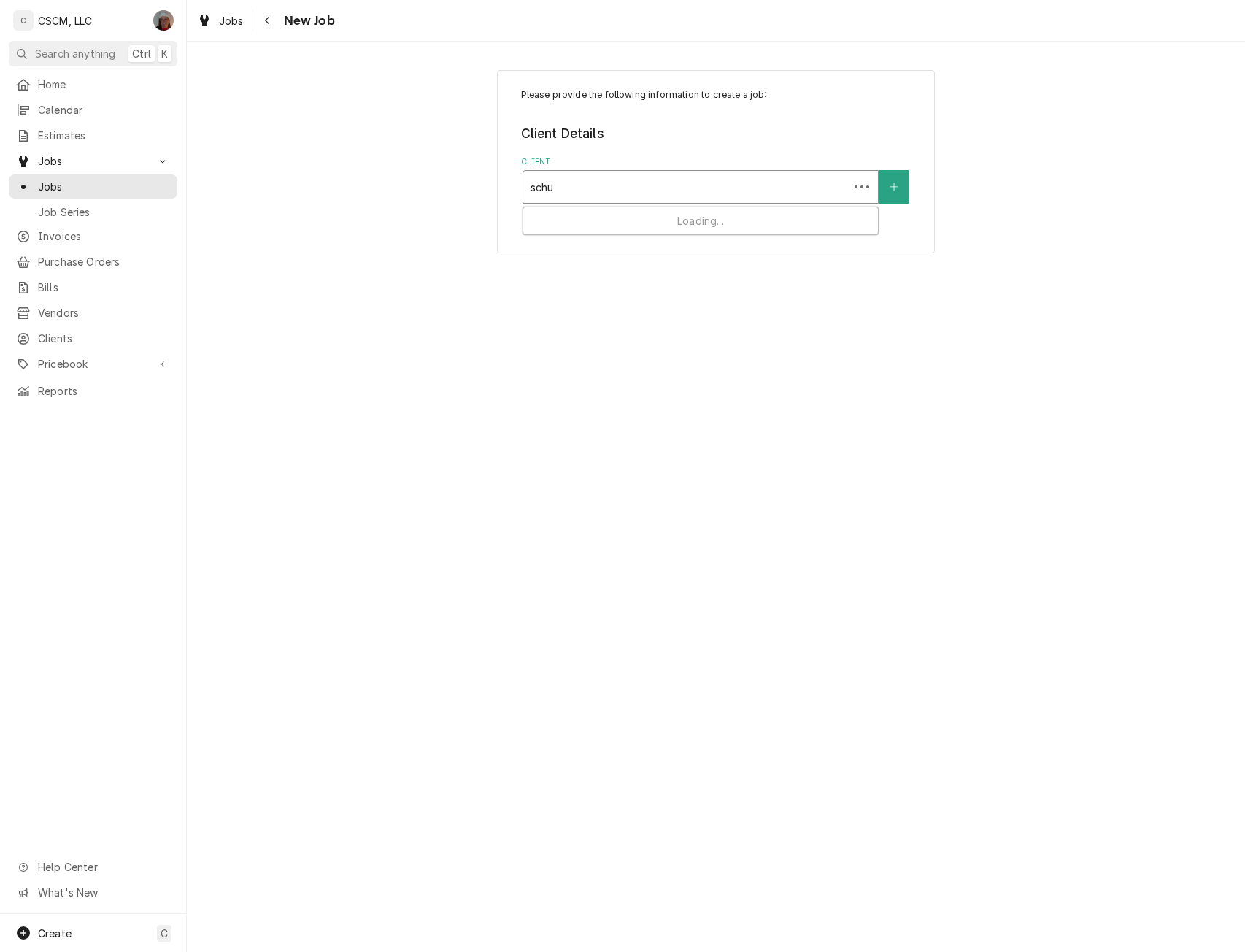
type input "[PERSON_NAME]"
click at [581, 215] on strong "RedBud Industrial Park LLC" at bounding box center [604, 218] width 148 height 13
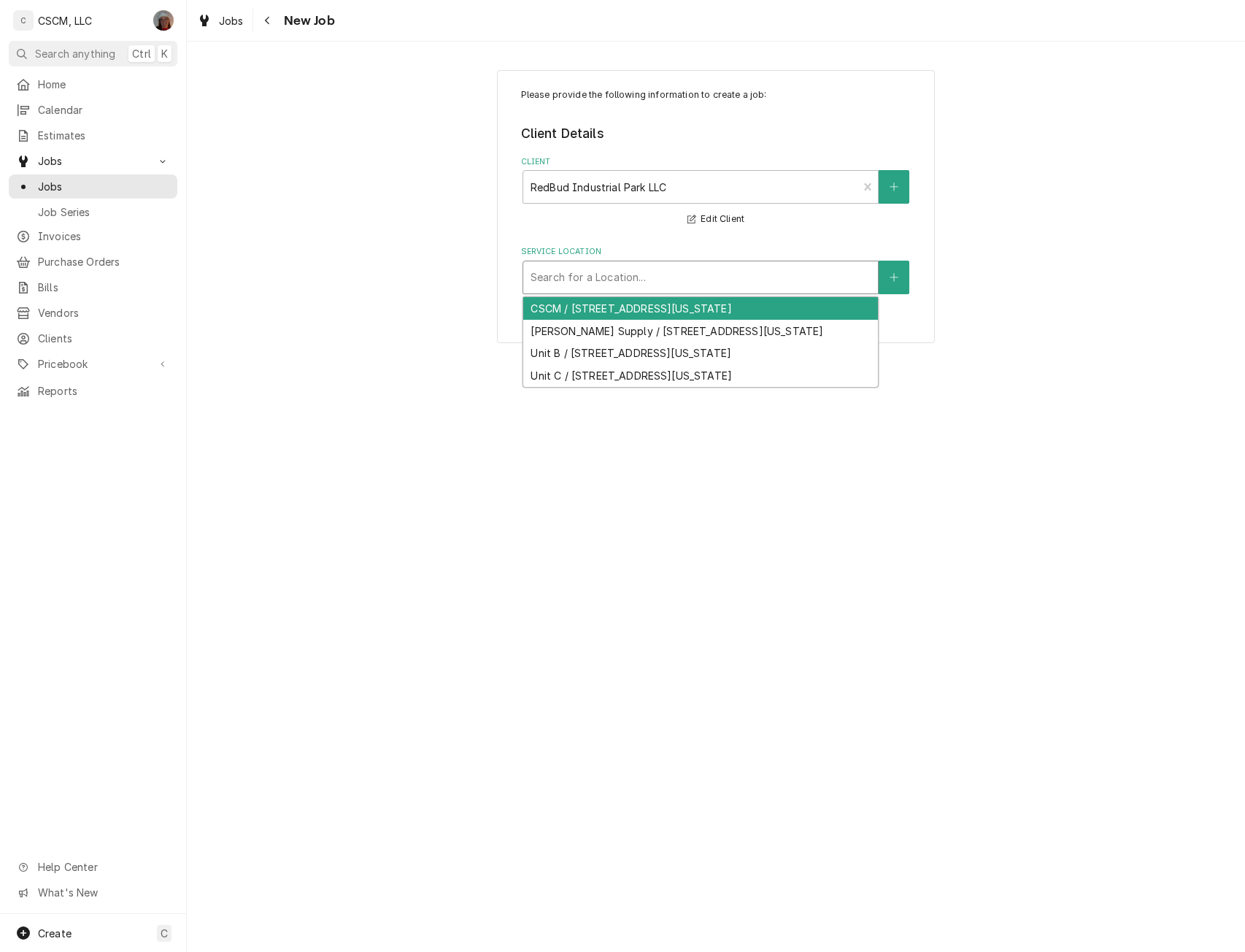
click at [571, 280] on div "Service Location" at bounding box center [700, 277] width 340 height 27
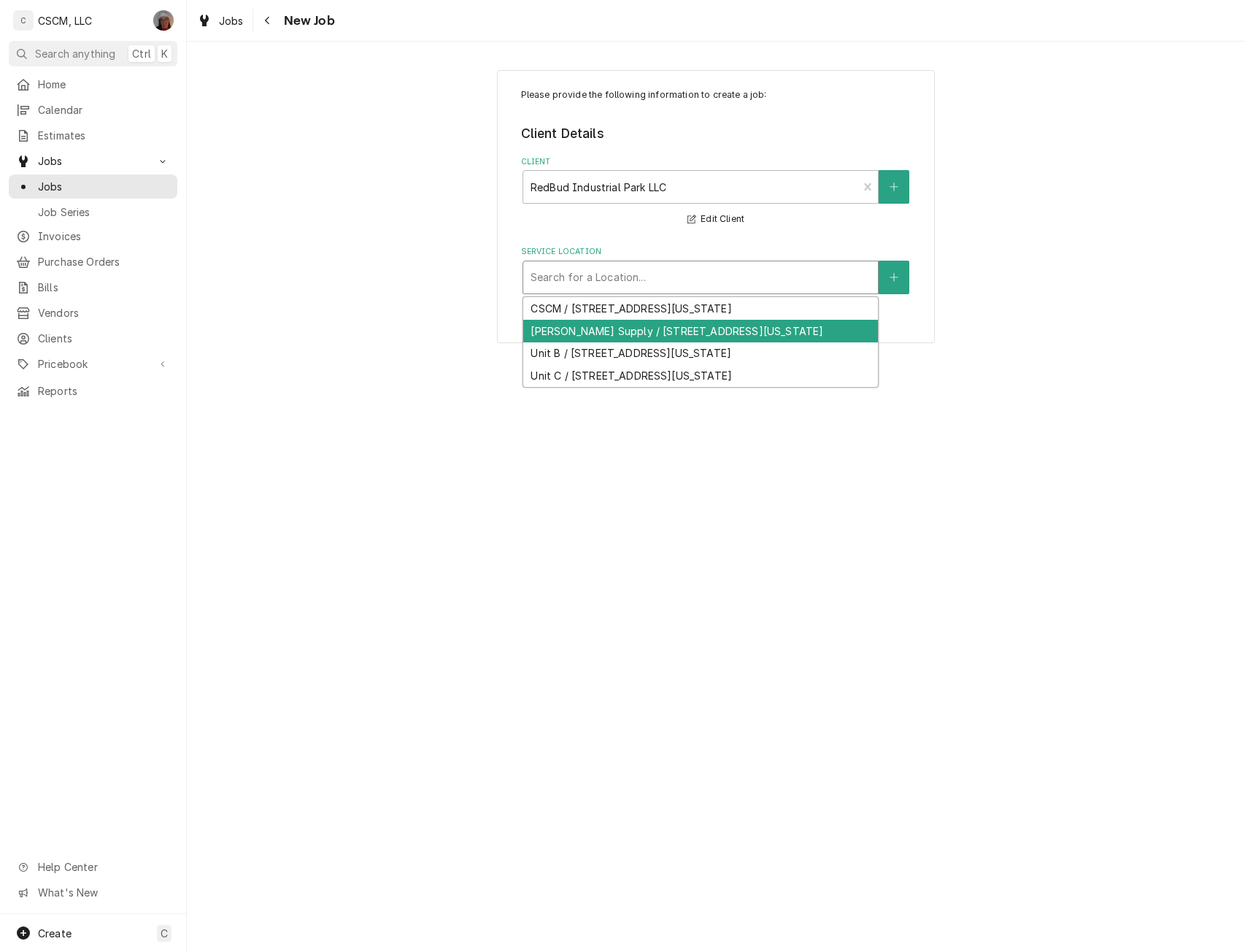
click at [575, 333] on div "[PERSON_NAME] Supply / [STREET_ADDRESS][US_STATE]" at bounding box center [701, 330] width 355 height 23
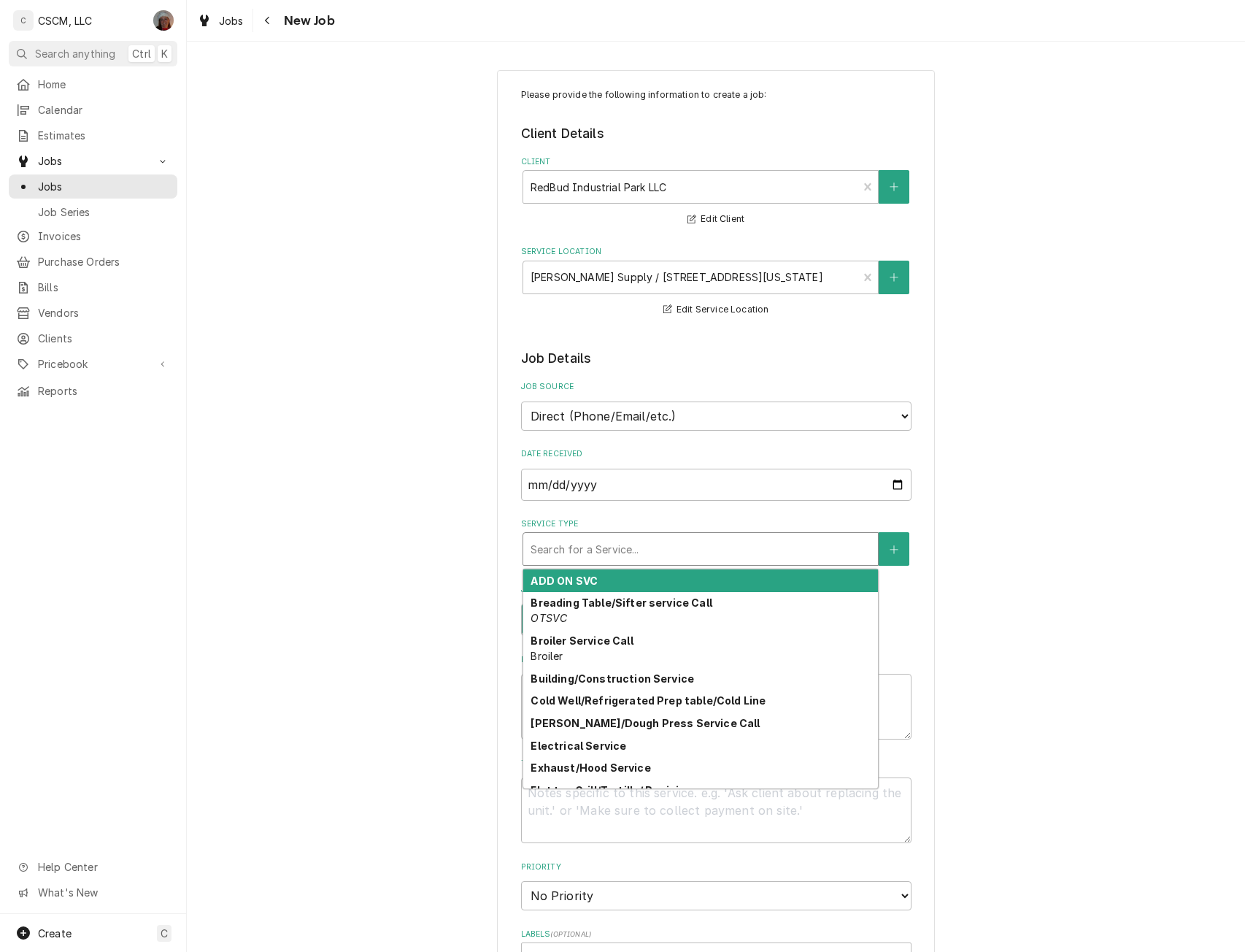
click at [612, 558] on div "Service Type" at bounding box center [700, 548] width 340 height 27
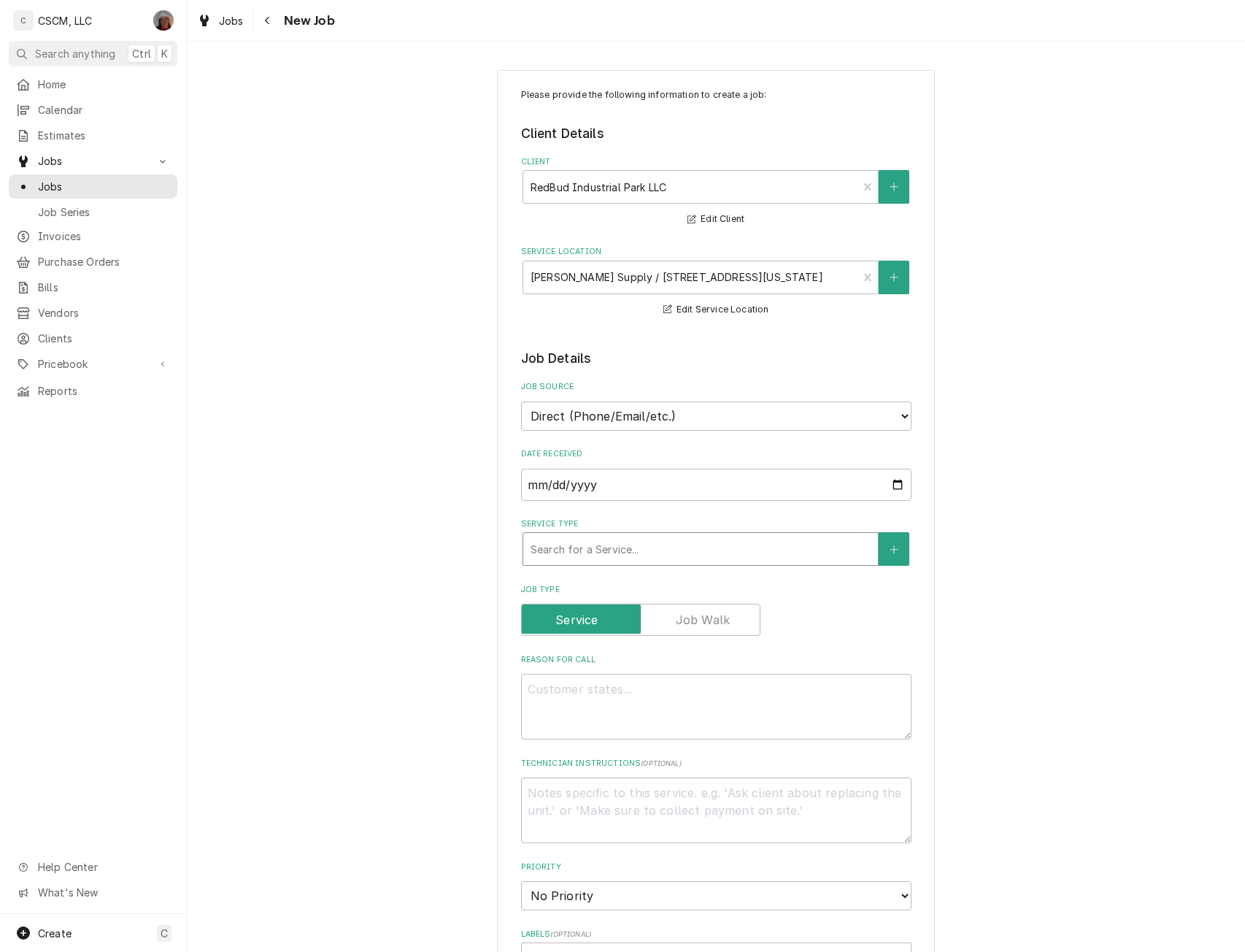
click at [612, 558] on div "Service Type" at bounding box center [700, 548] width 340 height 27
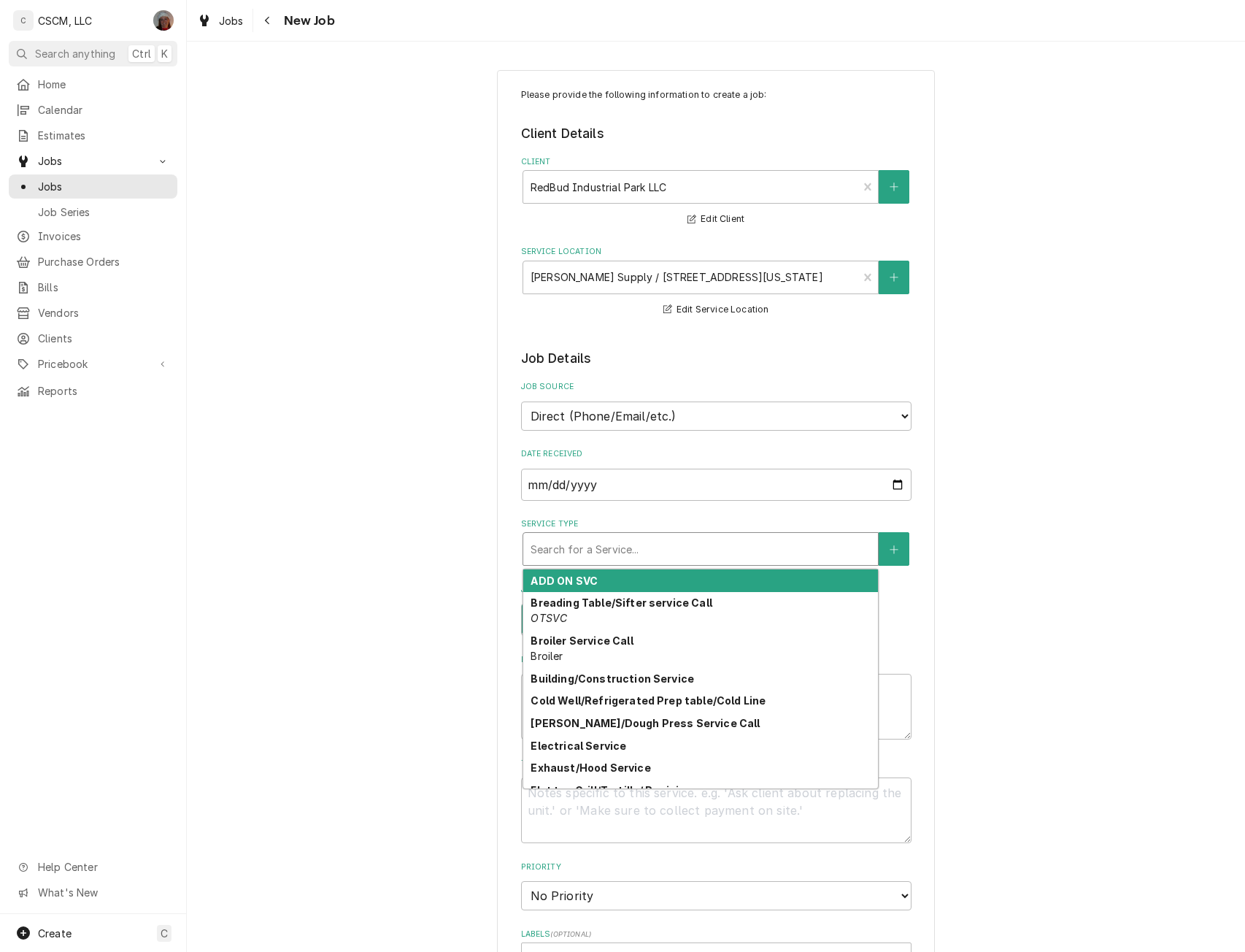
click at [620, 545] on div "Service Type" at bounding box center [700, 548] width 340 height 27
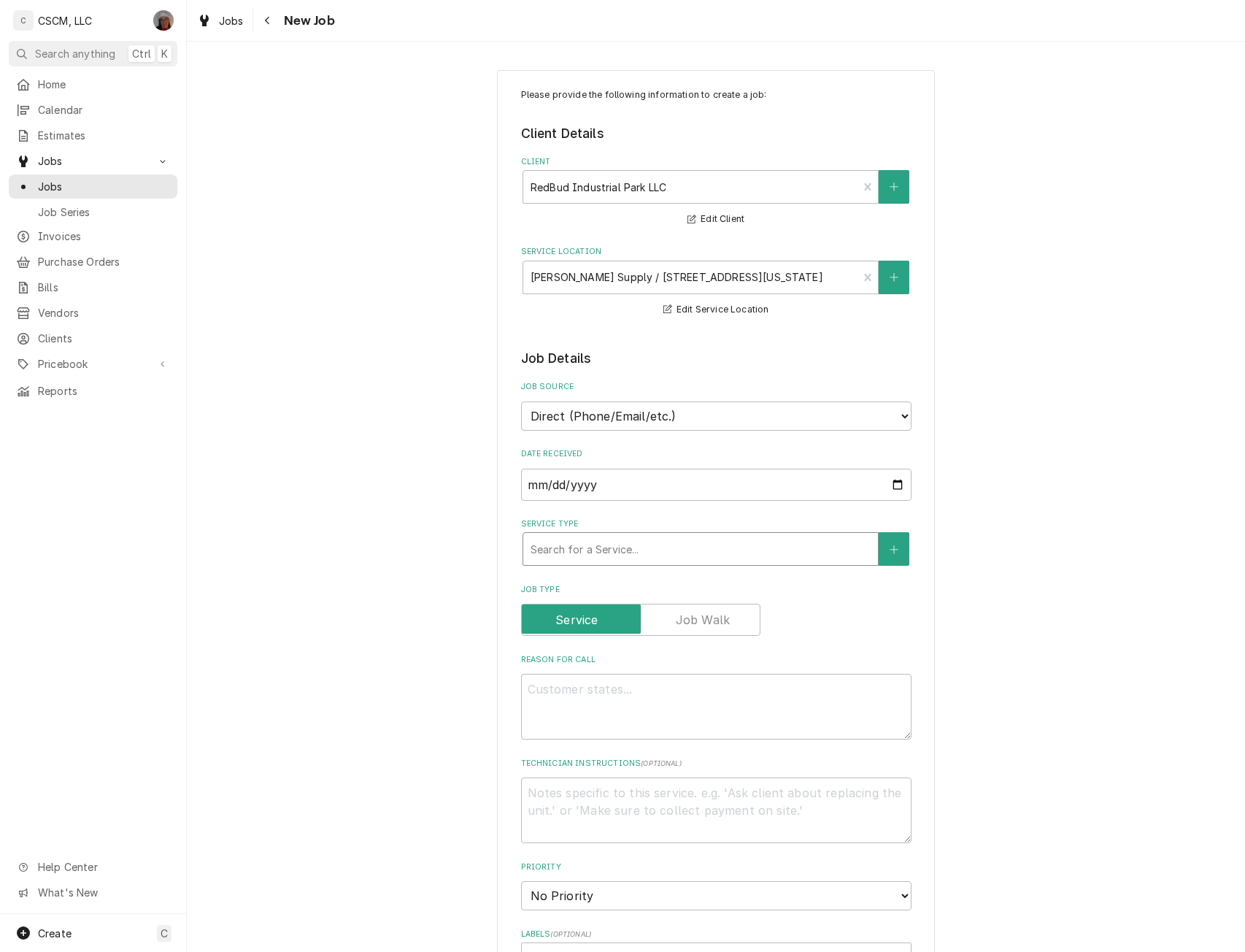
click at [620, 545] on div "Service Type" at bounding box center [700, 548] width 340 height 27
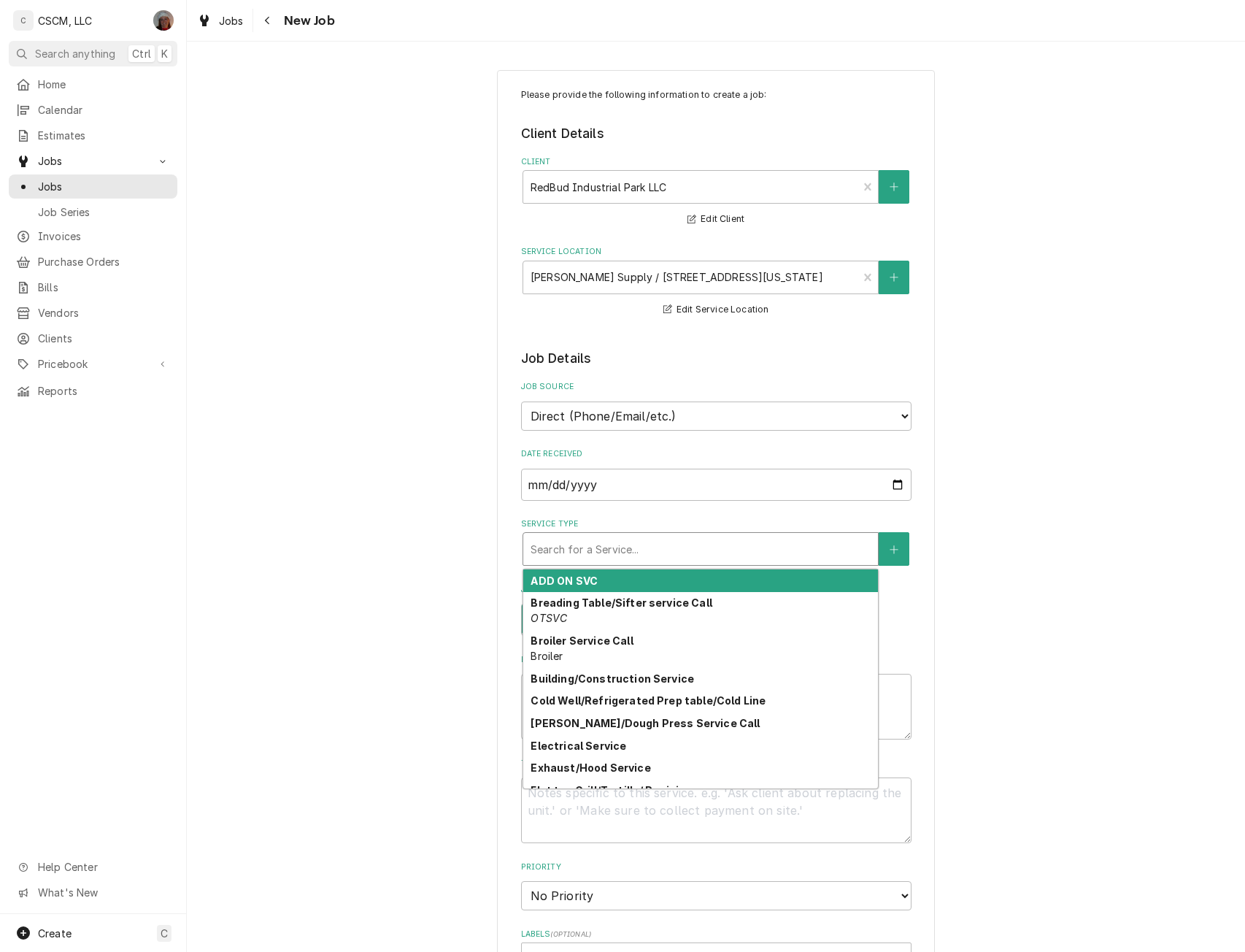
click at [620, 545] on div "Service Type" at bounding box center [700, 548] width 340 height 27
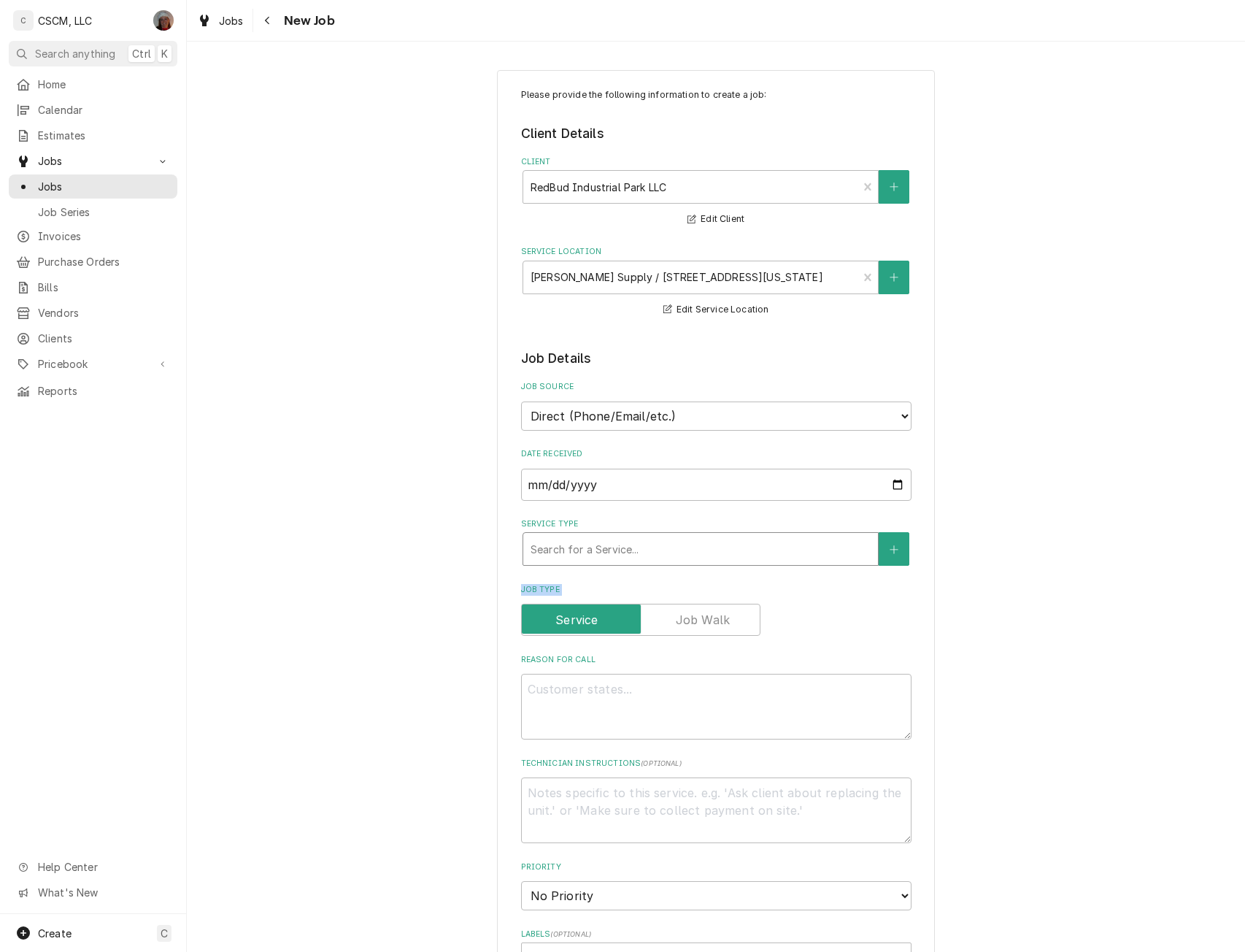
drag, startPoint x: 453, startPoint y: 659, endPoint x: 626, endPoint y: 535, distance: 212.8
click at [626, 535] on div "Please provide the following information to create a job: Client Details Client…" at bounding box center [717, 808] width 1059 height 1503
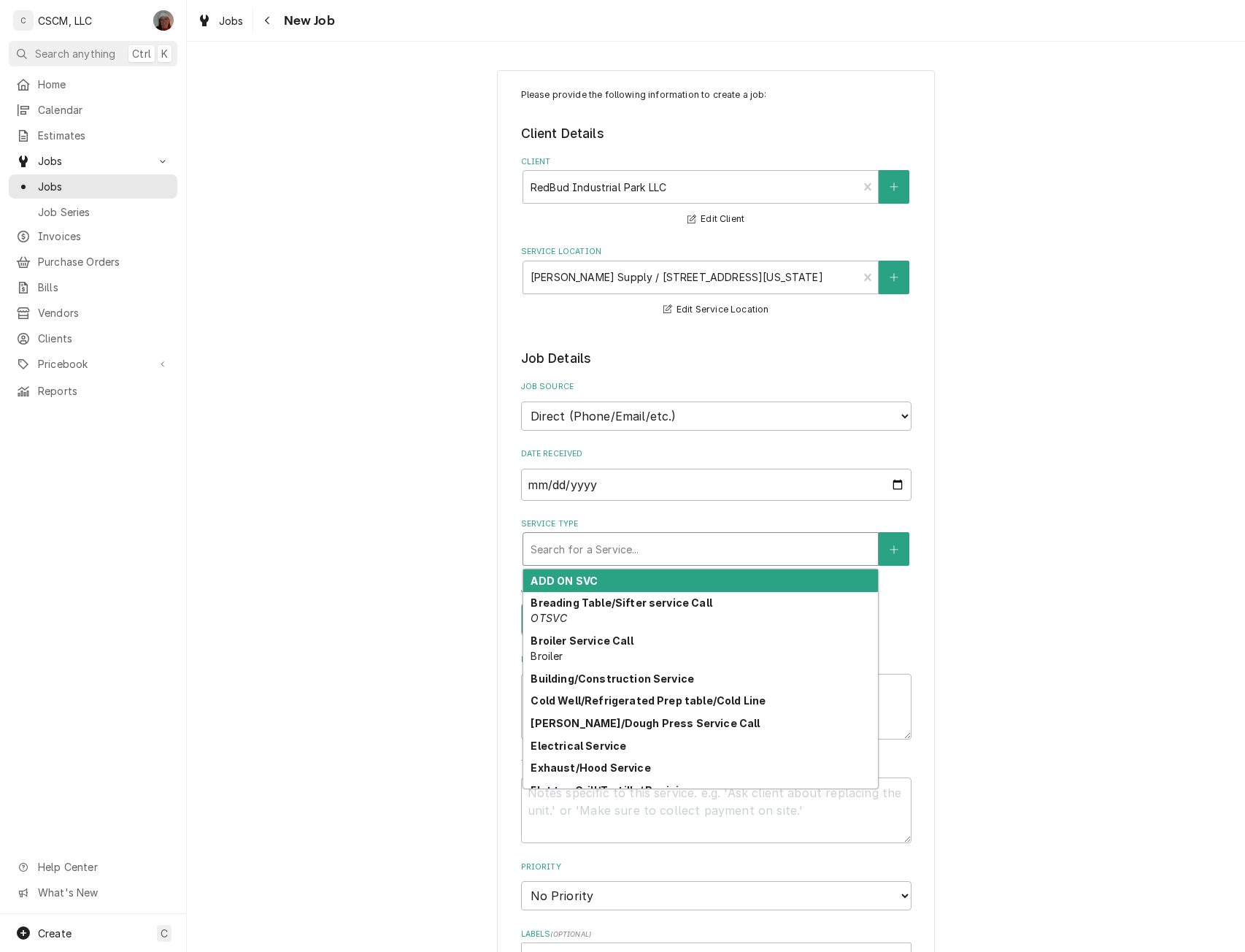
click at [626, 535] on div "Search for a Service..." at bounding box center [701, 549] width 355 height 33
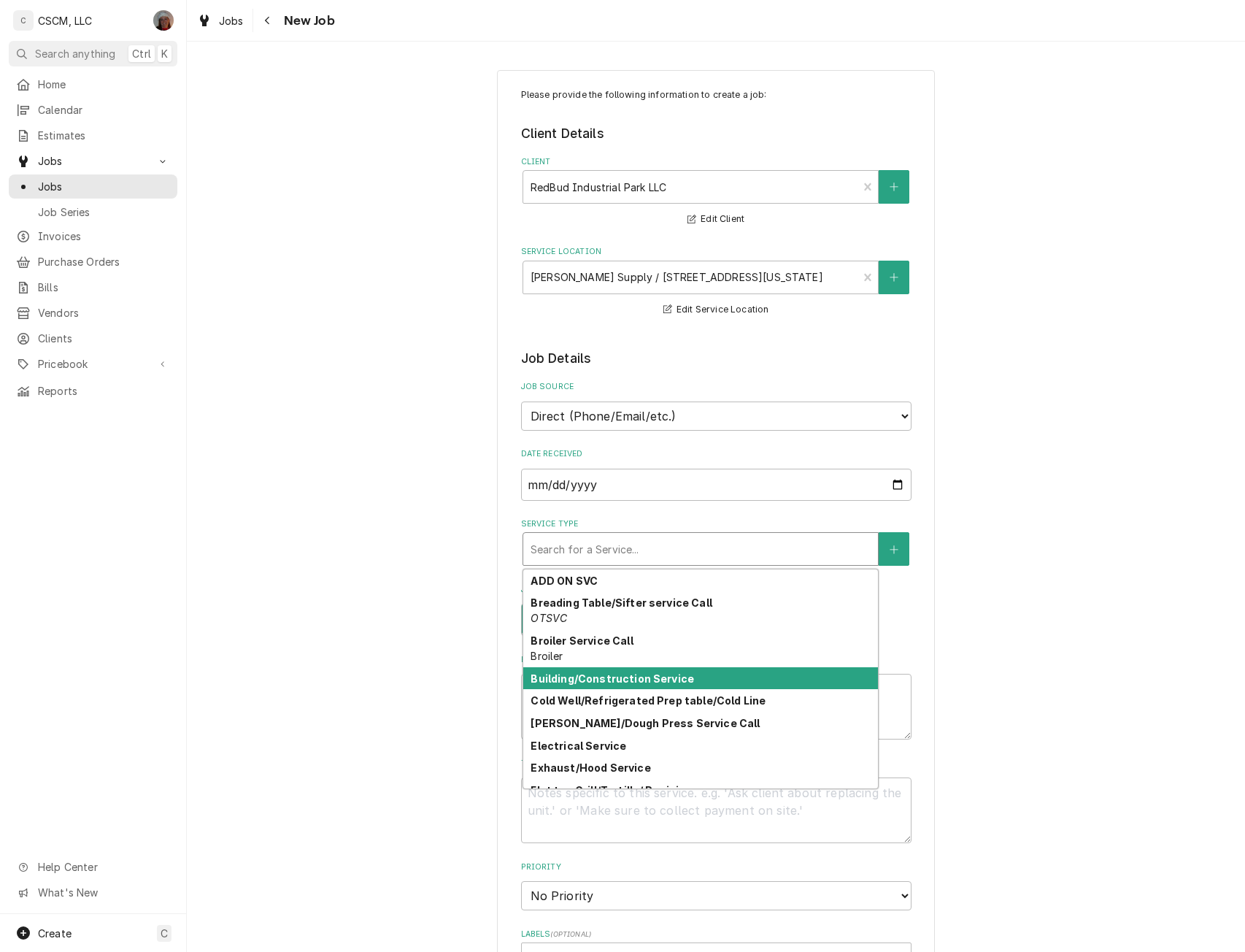
click at [629, 681] on strong "Building/Construction Service" at bounding box center [612, 678] width 164 height 13
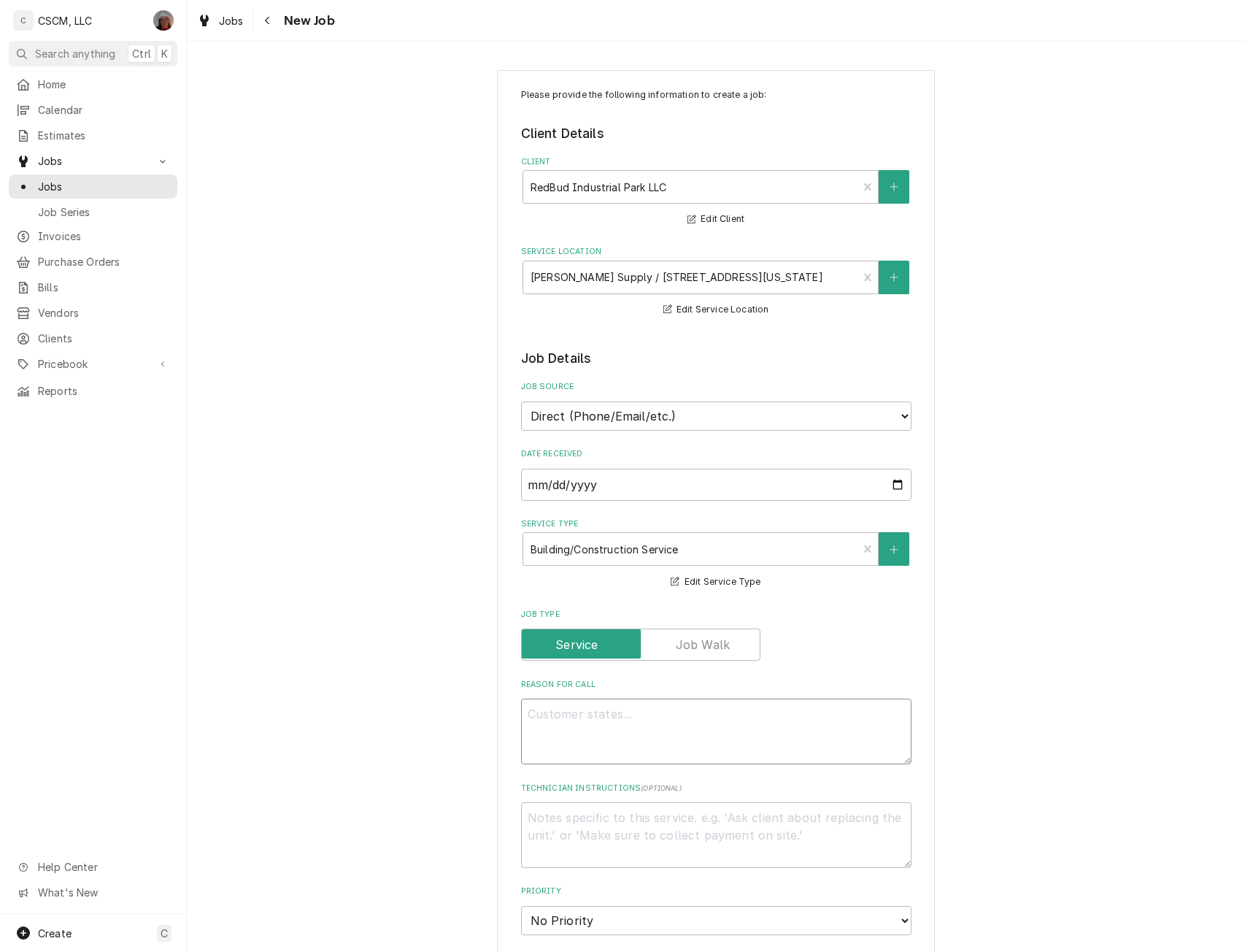
click at [549, 727] on textarea "Reason For Call" at bounding box center [717, 731] width 390 height 66
type textarea "x"
type textarea "i"
type textarea "x"
type textarea "in"
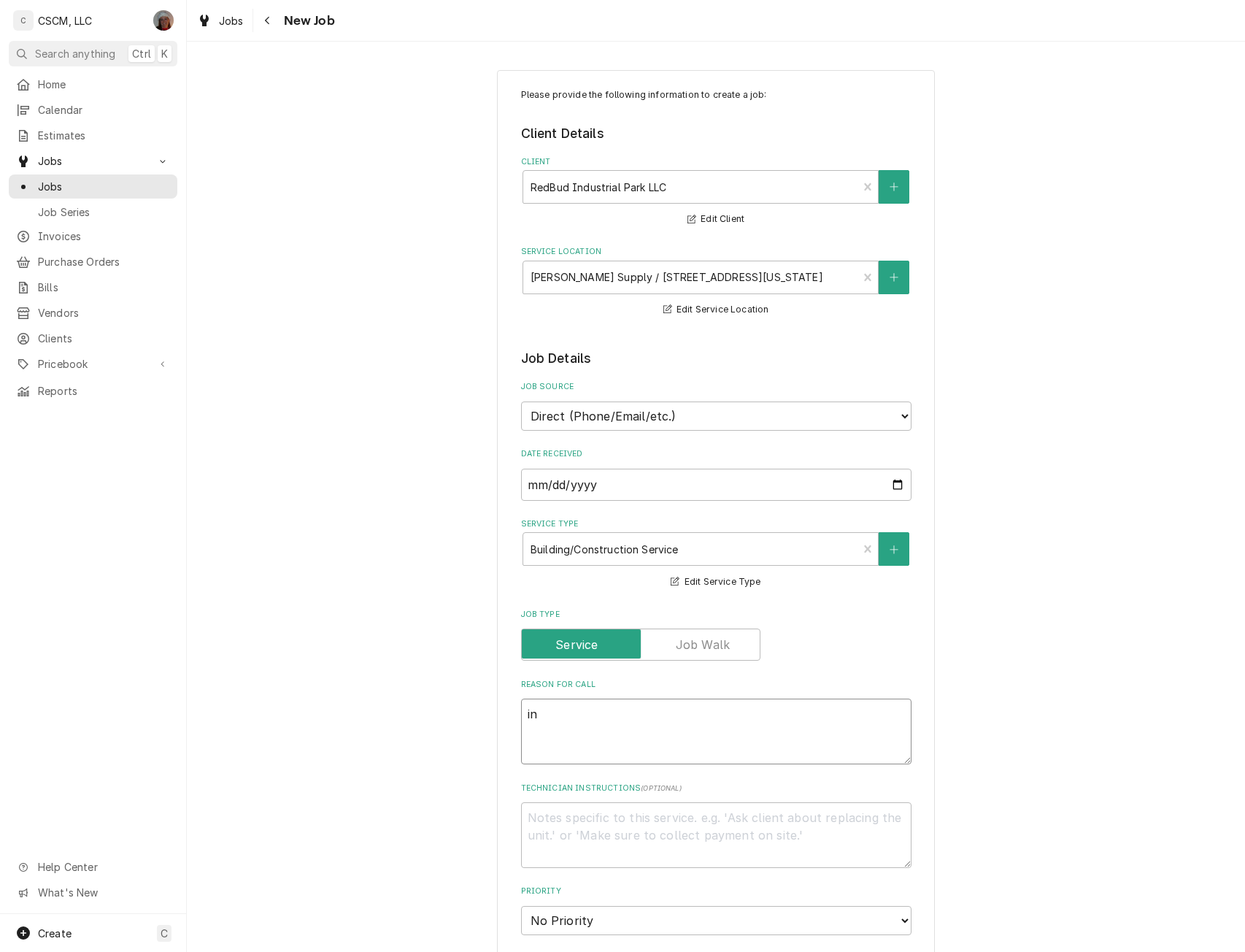
type textarea "x"
type textarea "ins"
type textarea "x"
type textarea "inst"
type textarea "x"
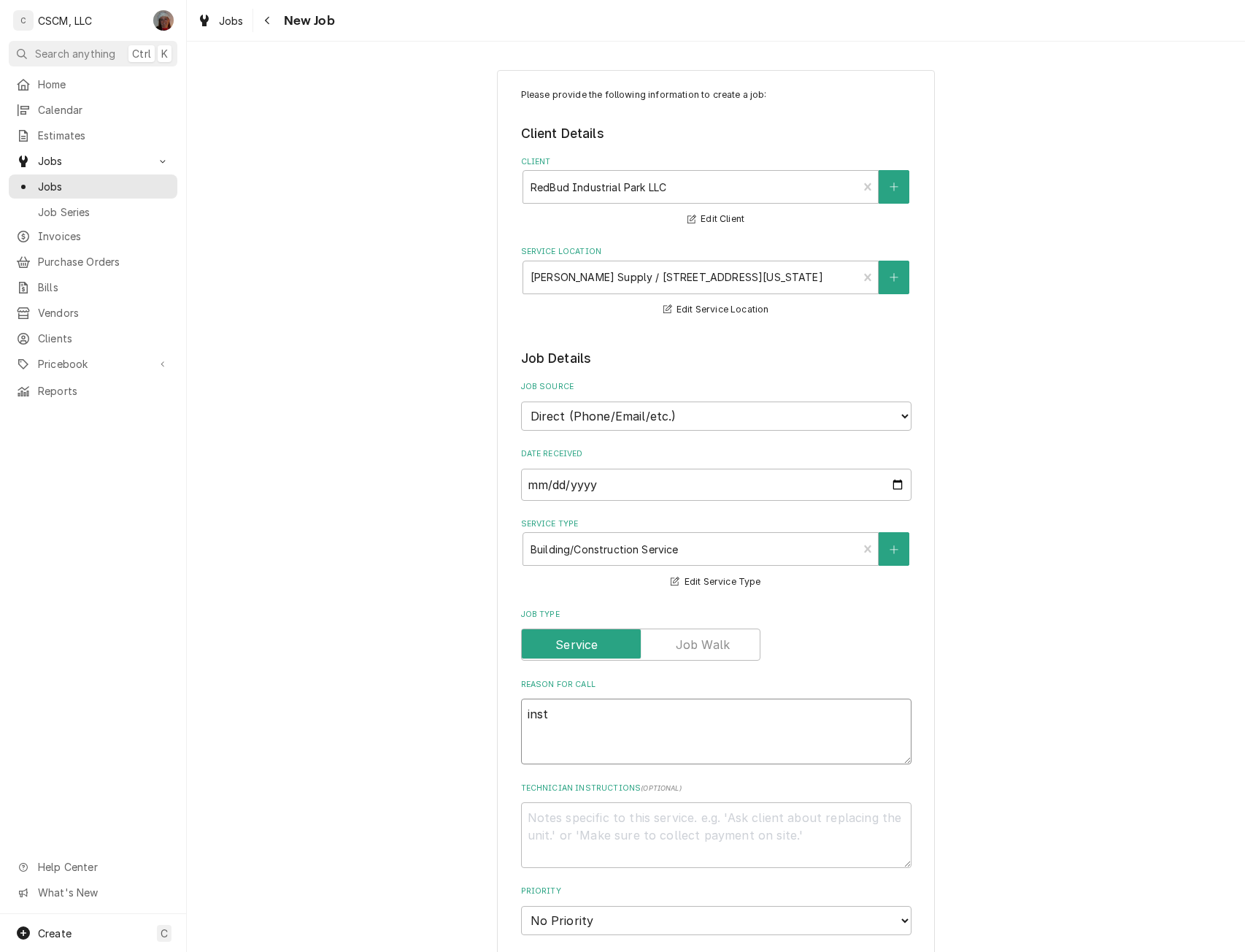
type textarea "insta"
type textarea "x"
type textarea "instal"
type textarea "x"
type textarea "install"
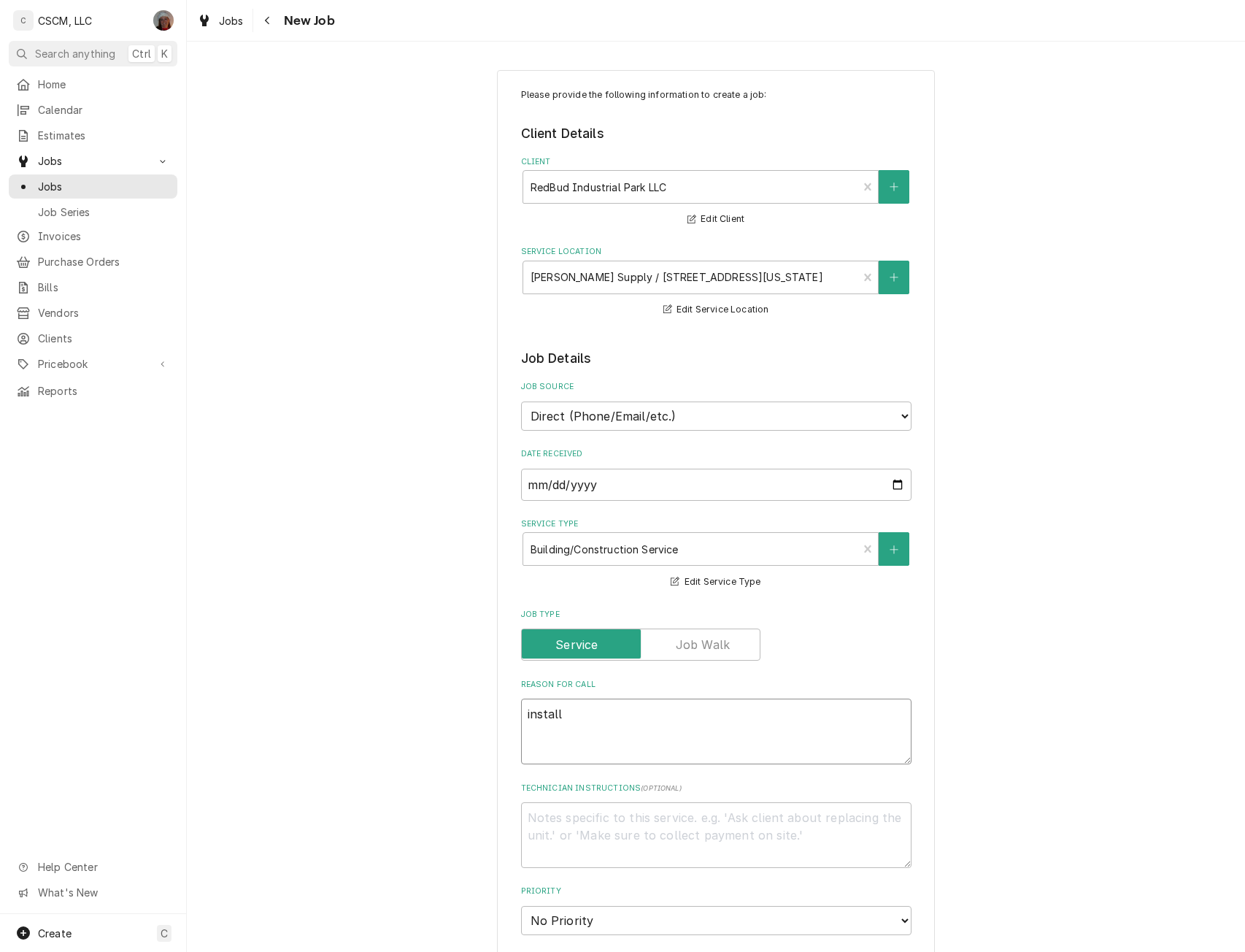
type textarea "x"
type textarea "install"
type textarea "x"
type textarea "install n"
type textarea "x"
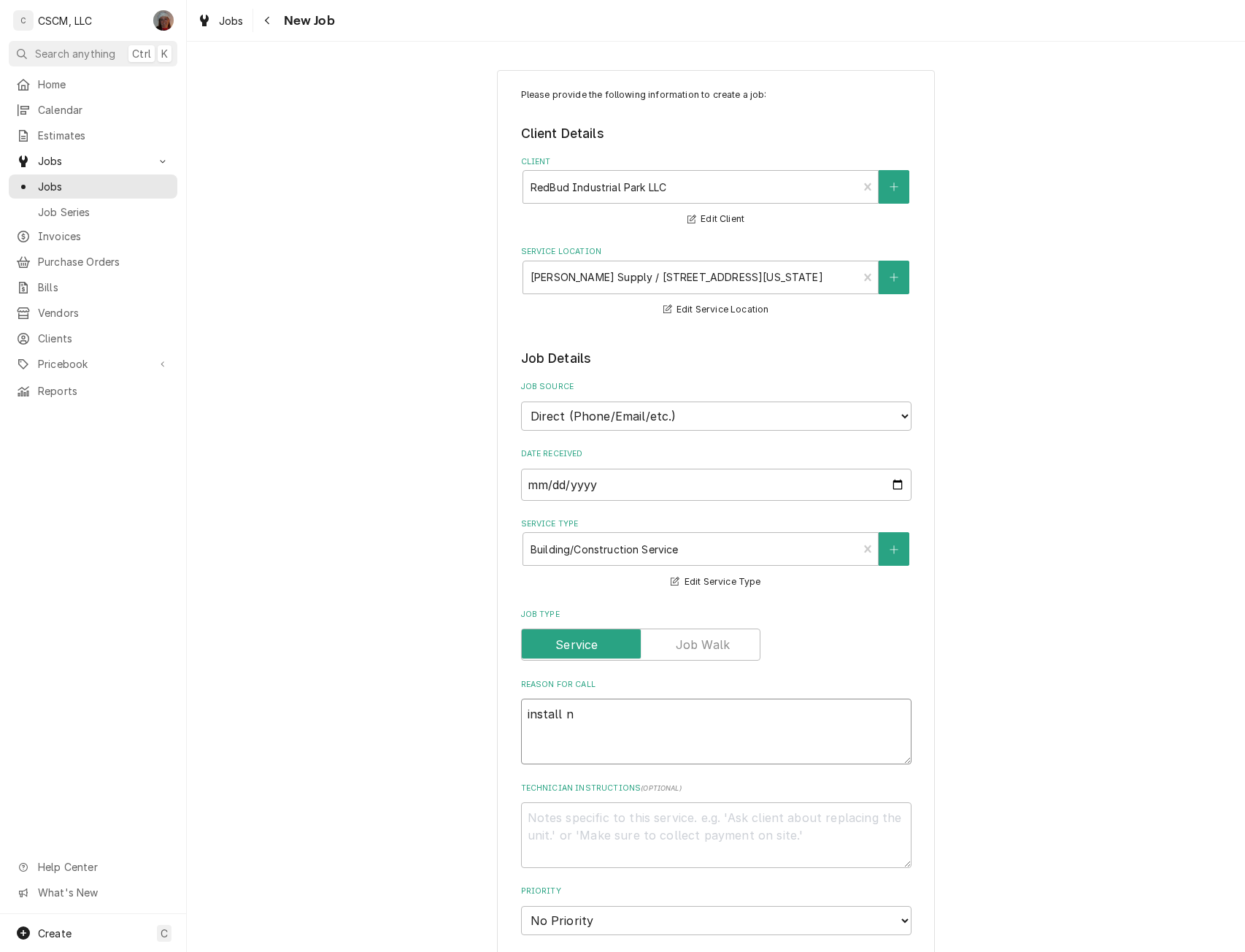
type textarea "install ne"
type textarea "x"
type textarea "install new"
type textarea "x"
type textarea "install new"
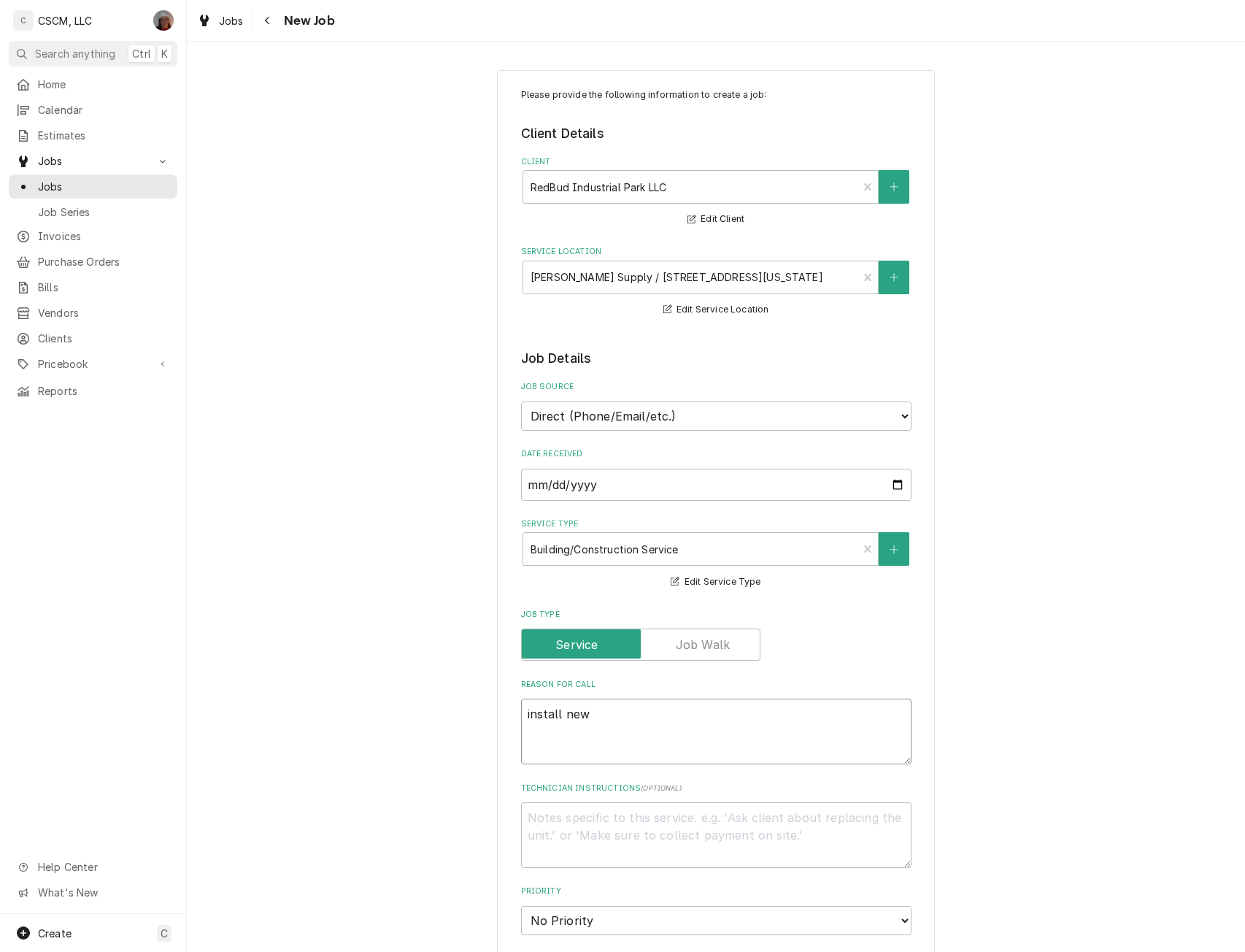
type textarea "x"
type textarea "install new d"
type textarea "x"
type textarea "install new do"
type textarea "x"
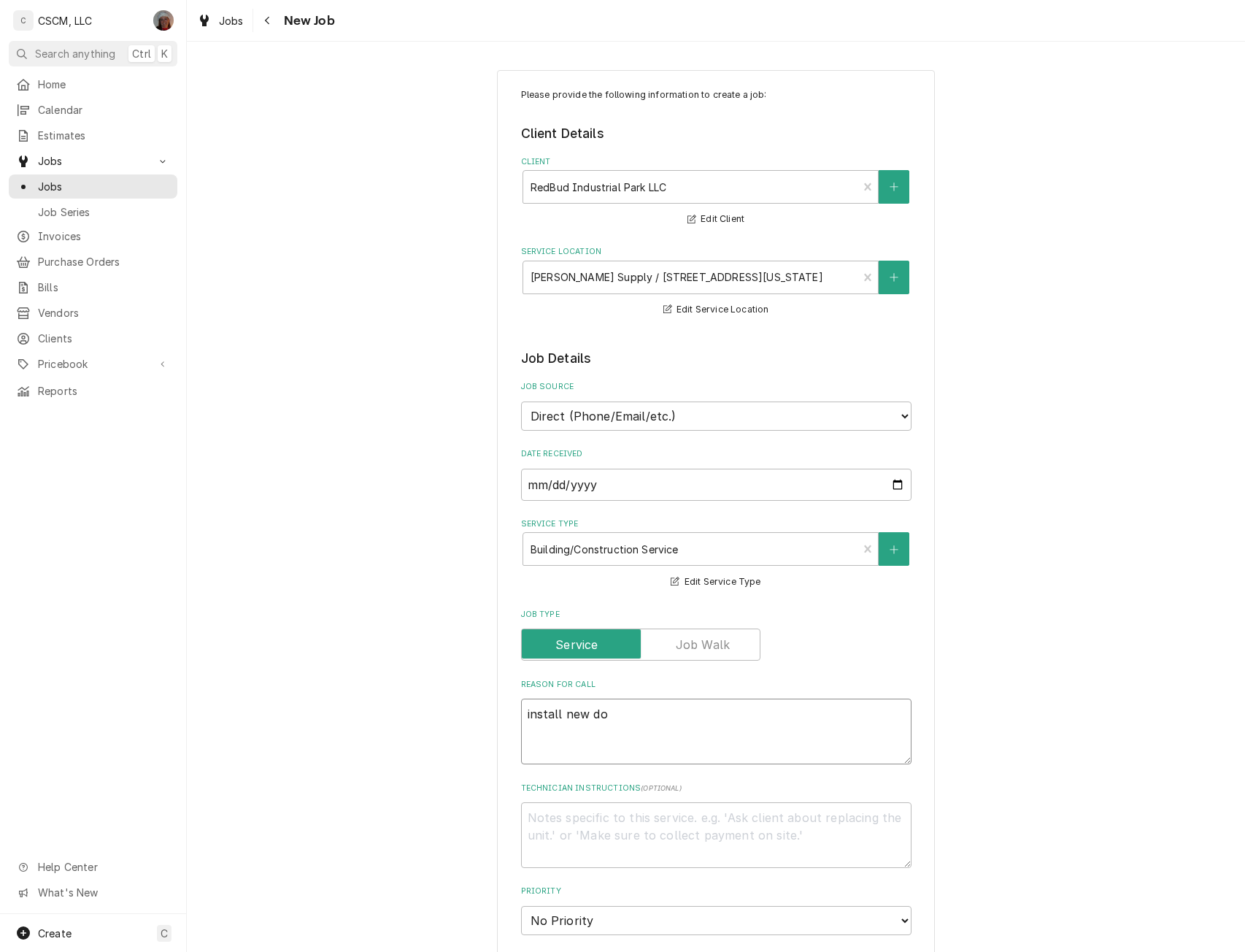
type textarea "install new doo"
type textarea "x"
type textarea "install new door"
type textarea "x"
type textarea "install new door"
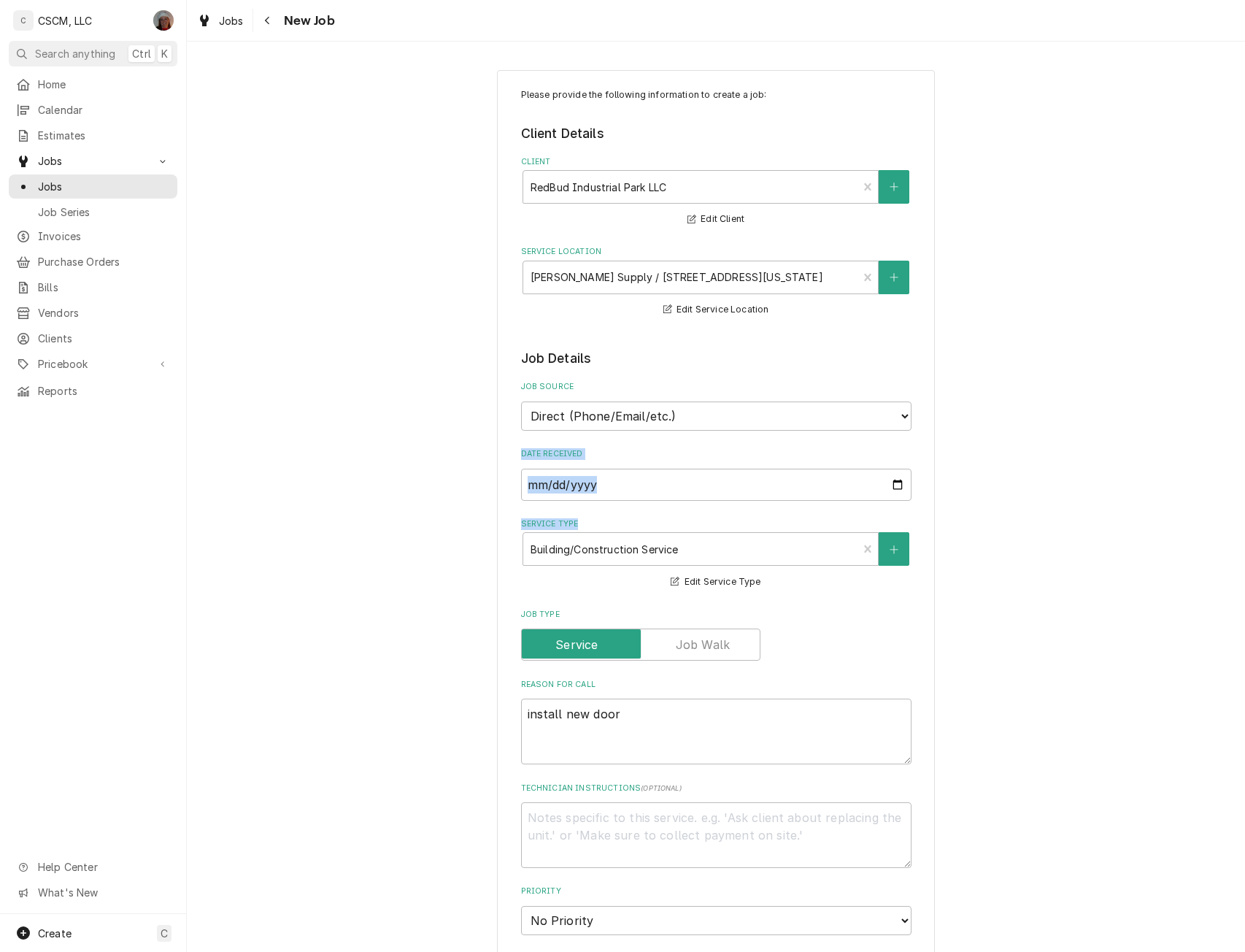
drag, startPoint x: 476, startPoint y: 463, endPoint x: 651, endPoint y: 511, distance: 181.5
click at [651, 511] on div "Please provide the following information to create a job: Client Details Client…" at bounding box center [717, 821] width 1059 height 1528
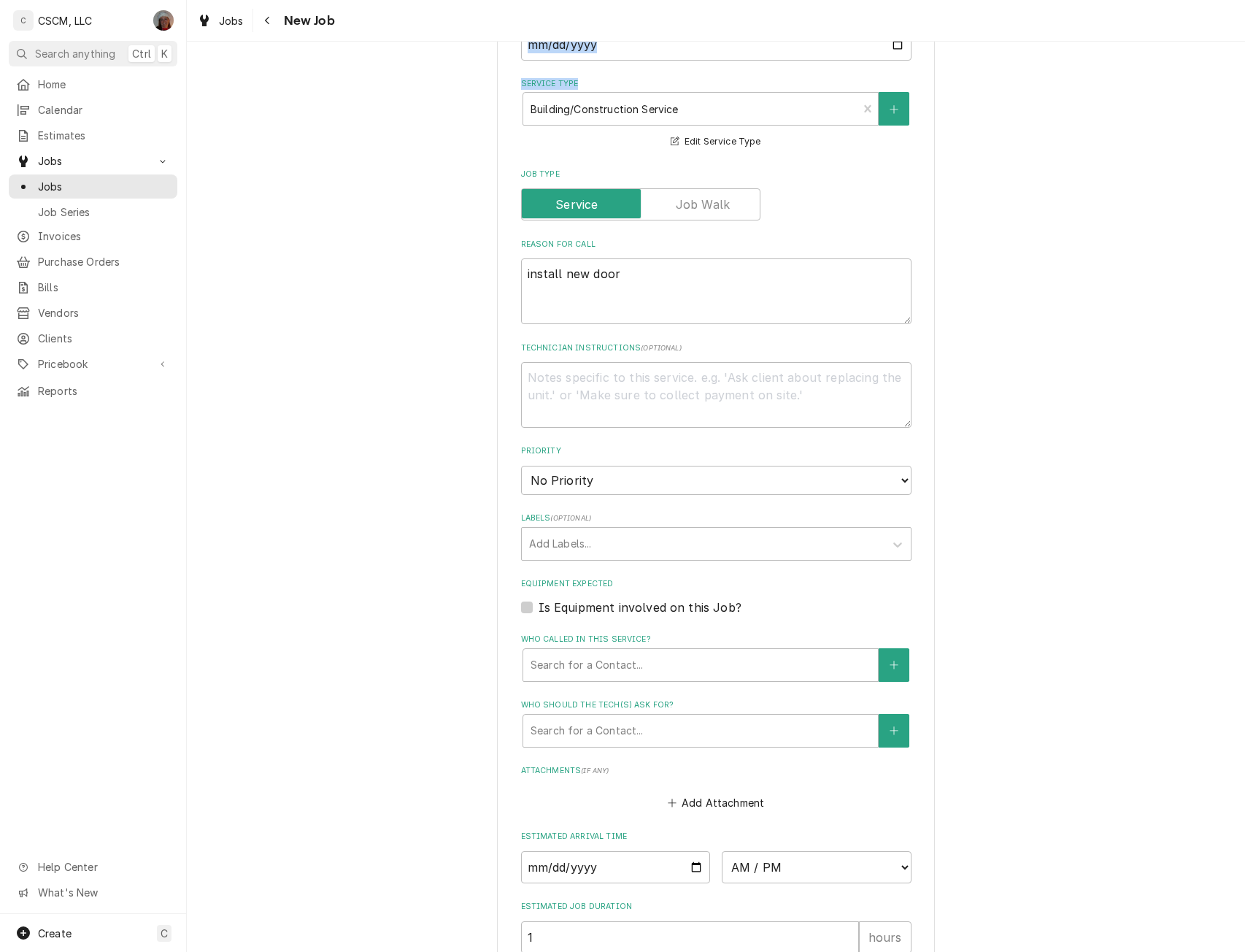
scroll to position [465, 0]
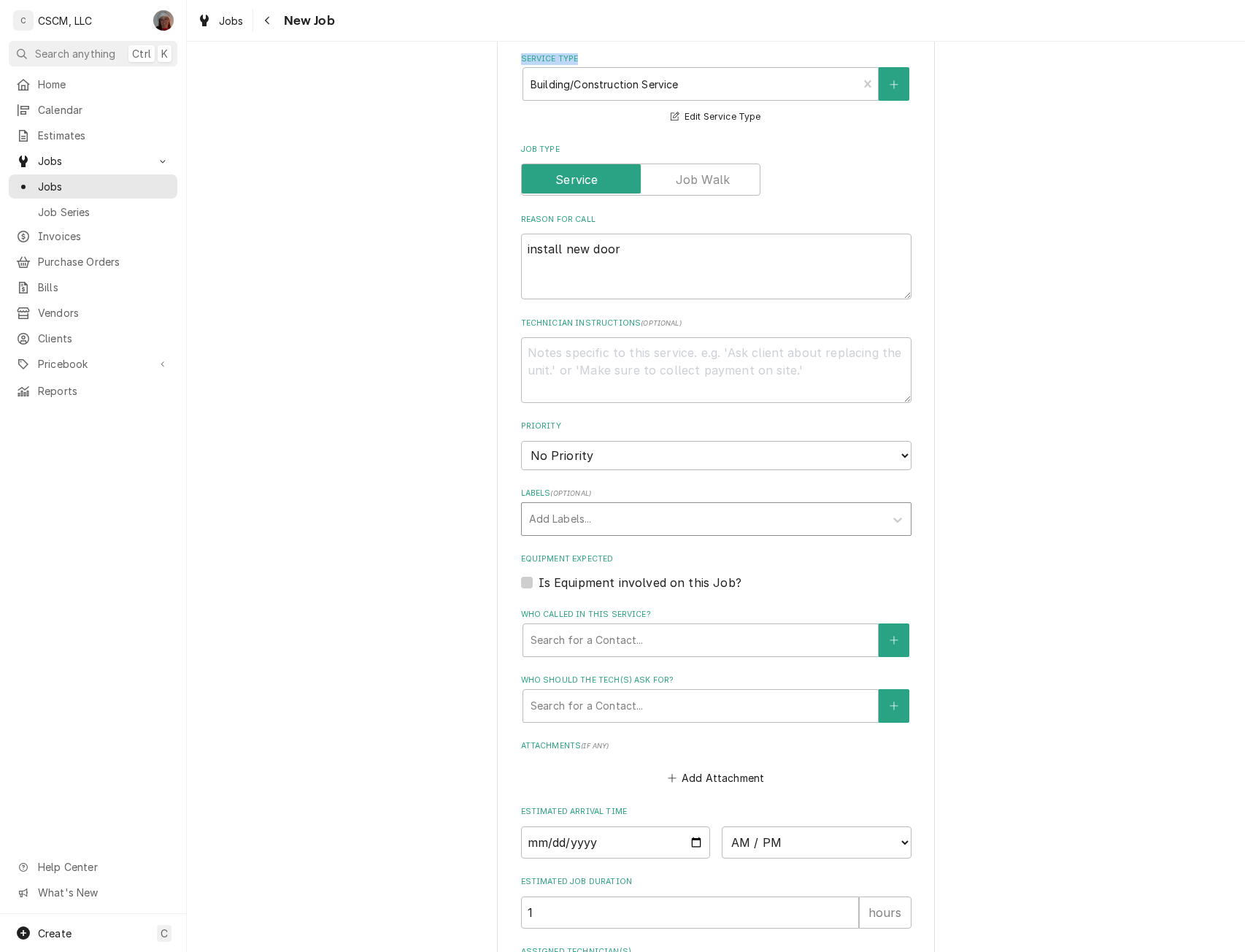
click at [606, 519] on div "Labels" at bounding box center [703, 518] width 348 height 27
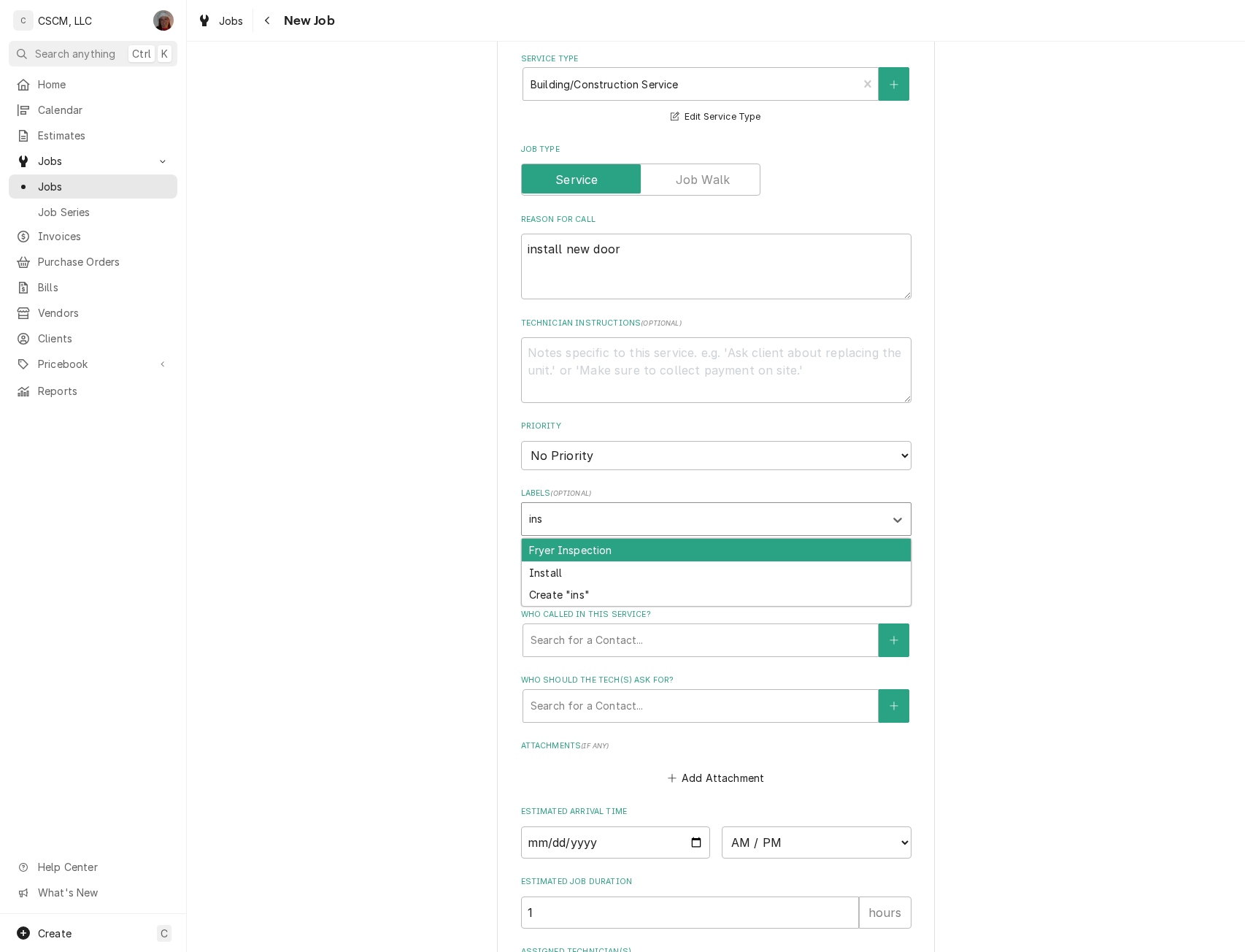
type input "inst"
click at [542, 544] on div "Install" at bounding box center [716, 549] width 389 height 23
type textarea "x"
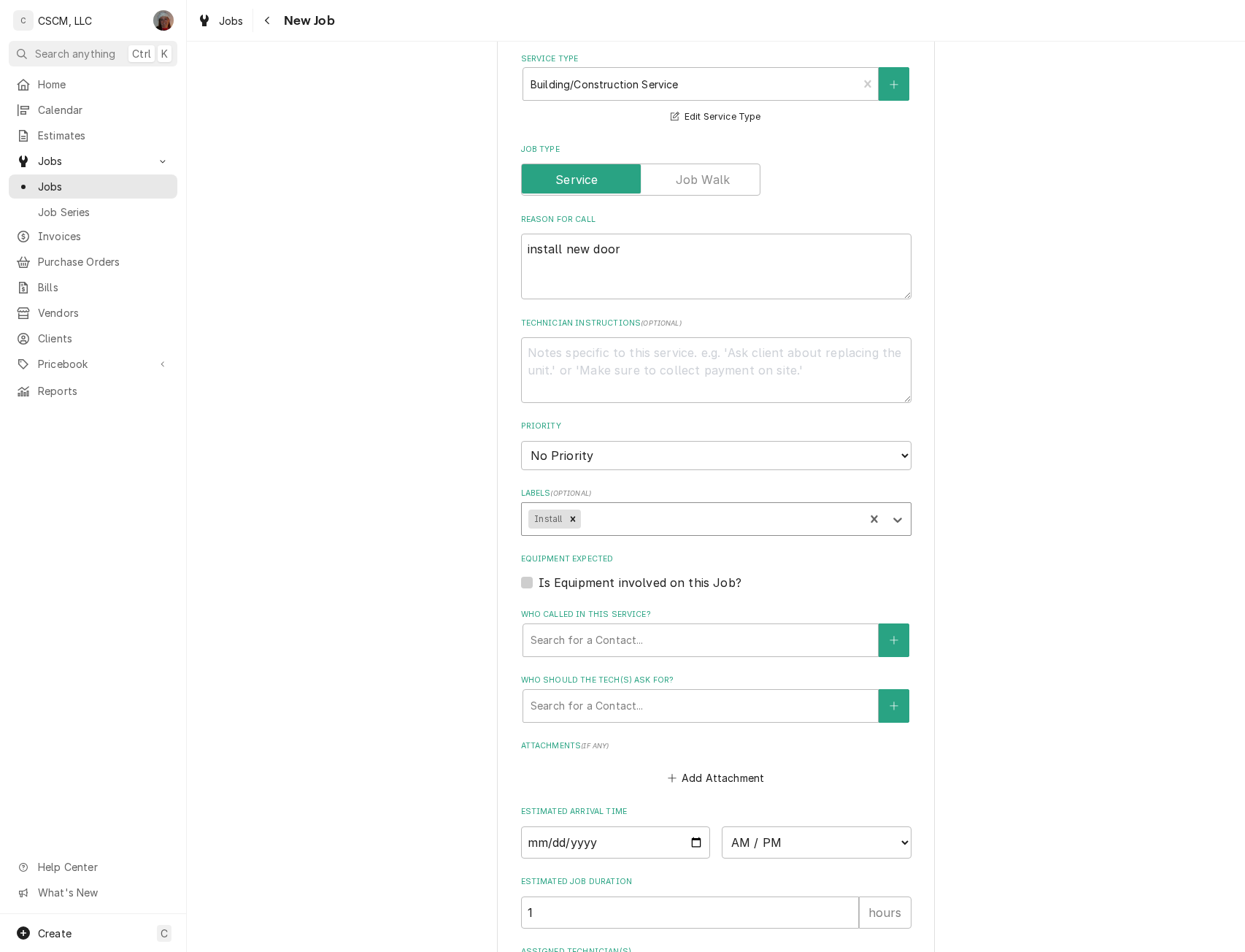
type textarea "x"
type input "do"
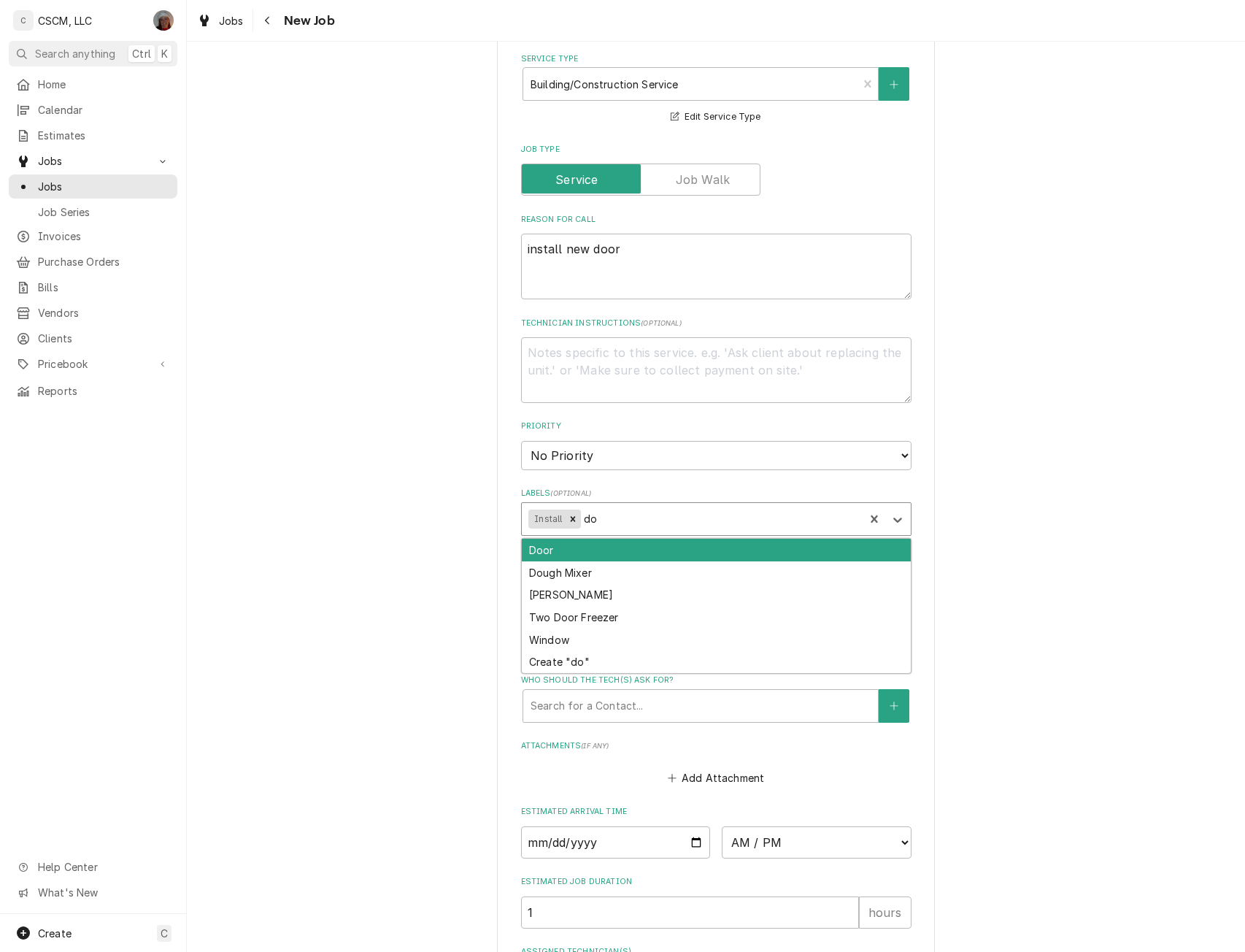
click at [535, 553] on div "Door" at bounding box center [716, 549] width 389 height 23
type textarea "x"
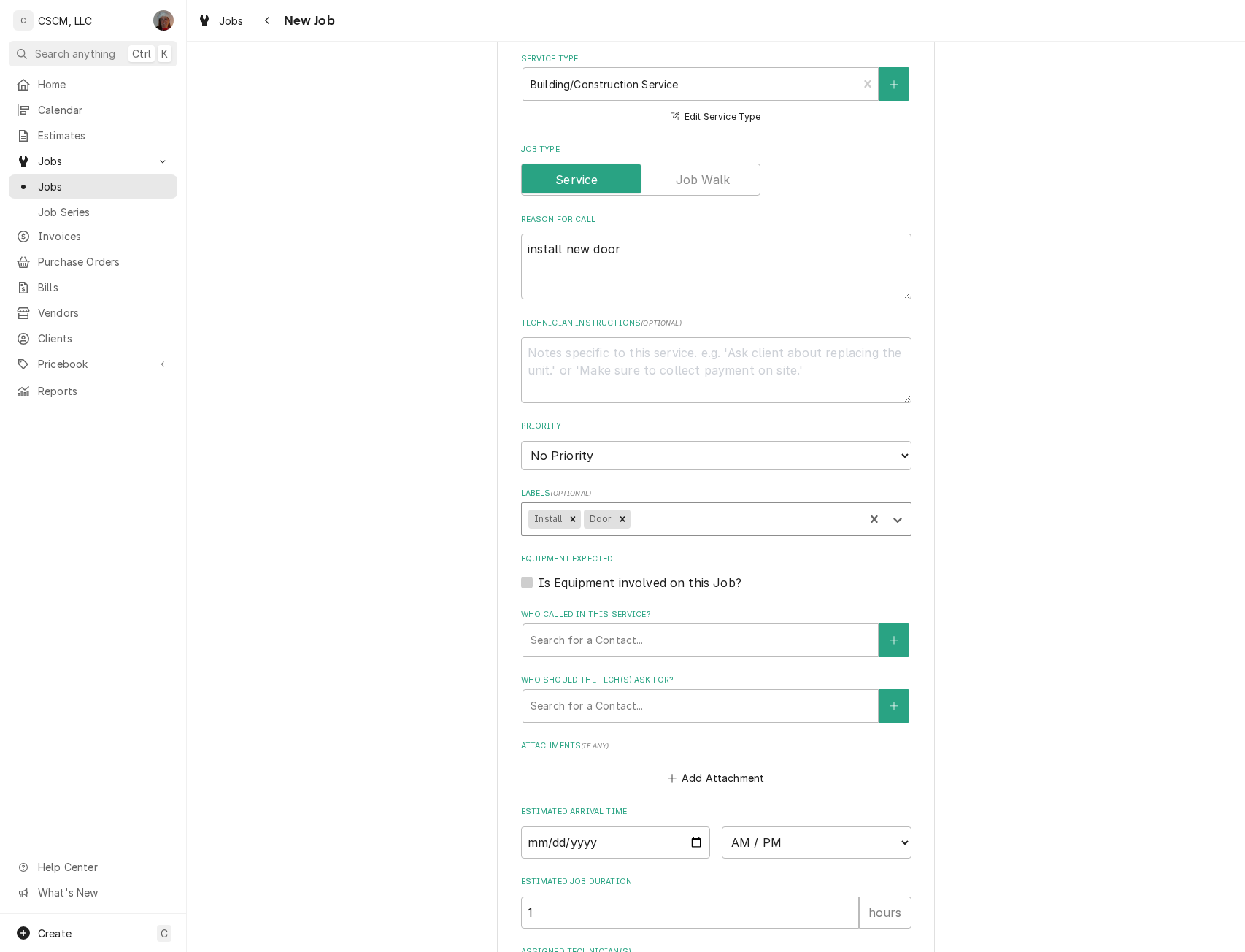
type textarea "x"
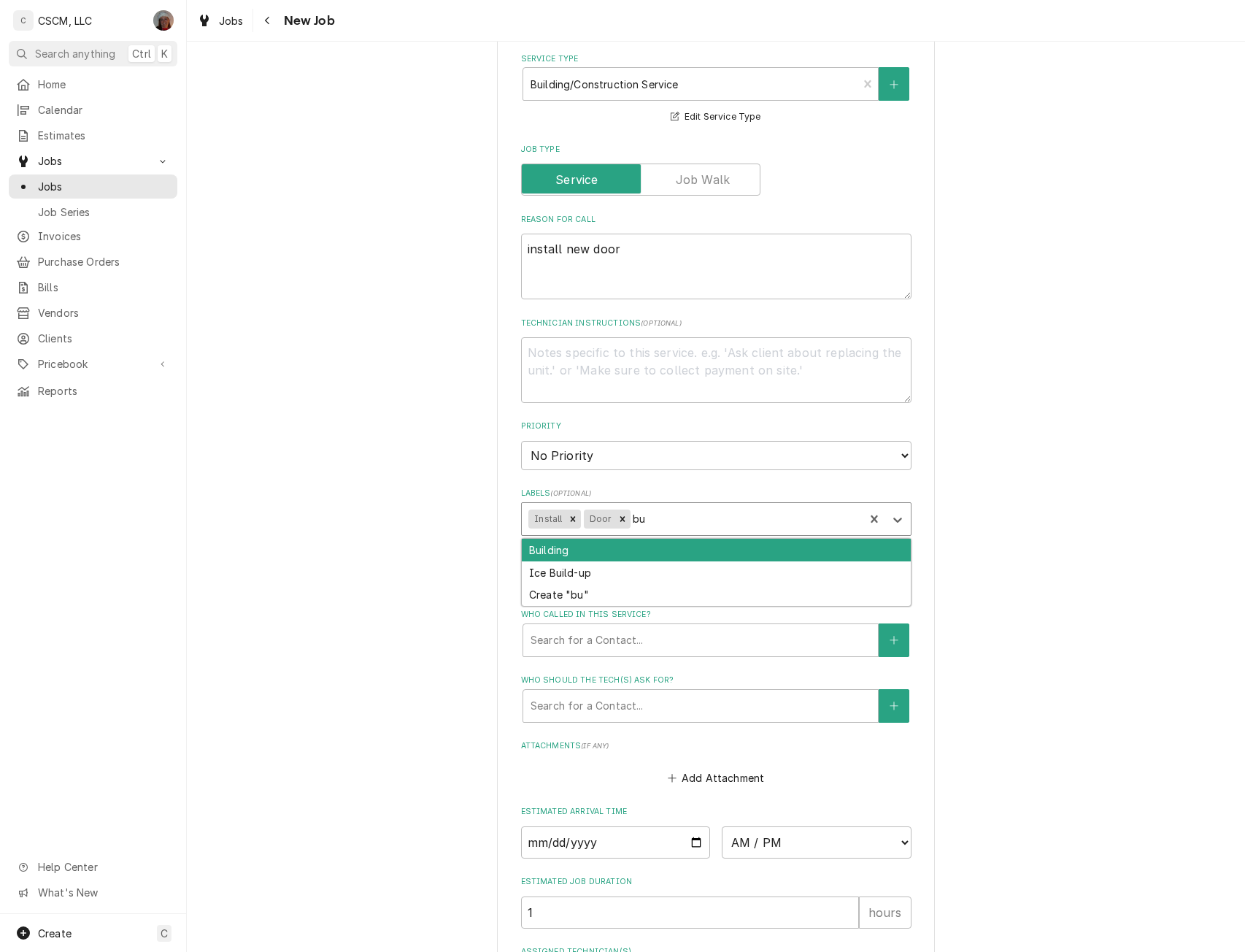
type input "[PERSON_NAME]"
click at [535, 553] on div "Building" at bounding box center [716, 549] width 389 height 23
type textarea "x"
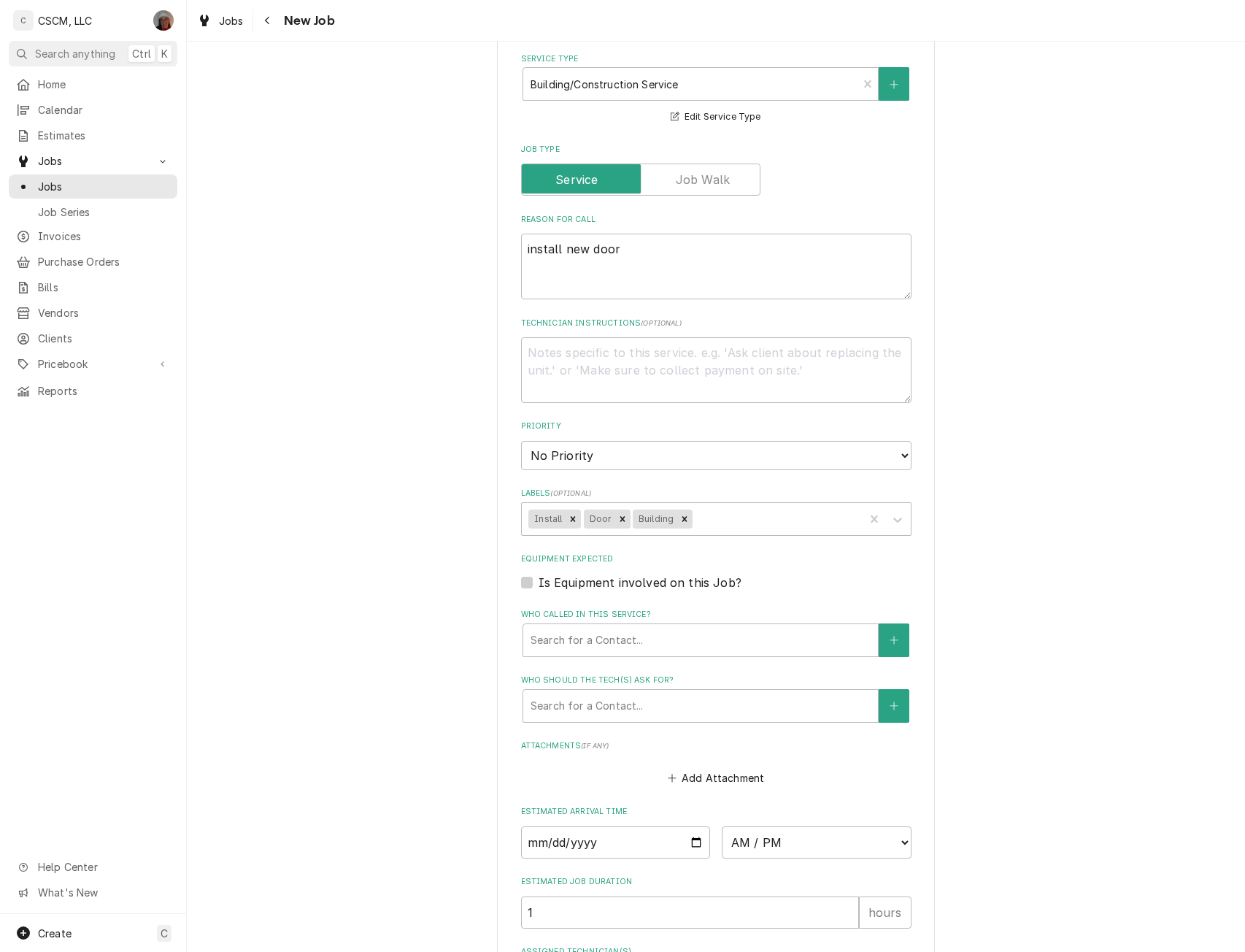
type textarea "x"
